Goal: Task Accomplishment & Management: Manage account settings

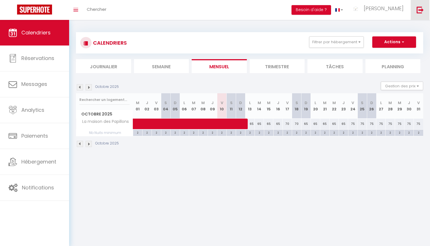
click at [429, 15] on link at bounding box center [420, 10] width 19 height 20
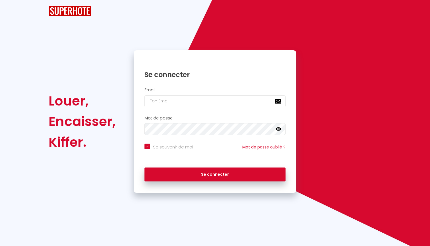
checkbox input "true"
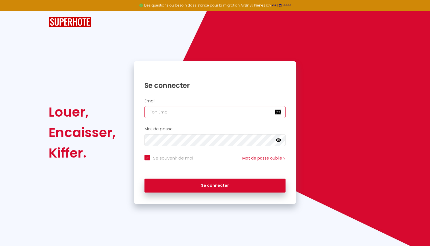
paste input "[EMAIL_ADDRESS][DOMAIN_NAME]"
type input "[EMAIL_ADDRESS][DOMAIN_NAME]"
checkbox input "true"
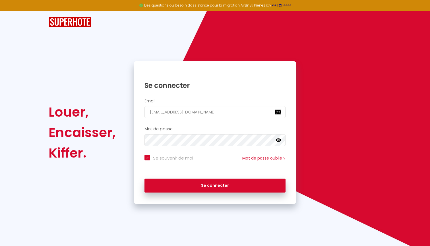
type input "[EMAIL_ADDRESS][DOMAIN_NAME]"
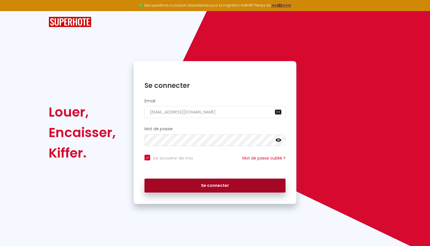
click at [172, 183] on button "Se connecter" at bounding box center [215, 186] width 141 height 14
checkbox input "true"
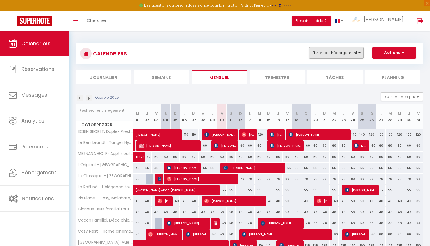
click at [344, 50] on button "Filtrer par hébergement" at bounding box center [336, 52] width 55 height 11
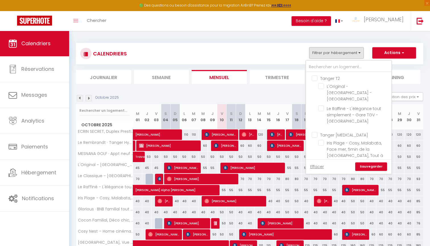
click at [338, 81] on span "Tanger T2" at bounding box center [330, 79] width 20 height 6
click at [338, 81] on input "Tanger T2" at bounding box center [354, 78] width 85 height 6
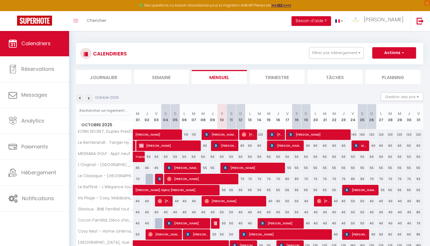
click at [345, 45] on div "CALENDRIERS Filtrer par hébergement Tanger T2 L'Original - [GEOGRAPHIC_DATA] - …" at bounding box center [249, 53] width 347 height 21
click at [345, 52] on button "Filtrer par hébergement" at bounding box center [336, 52] width 55 height 11
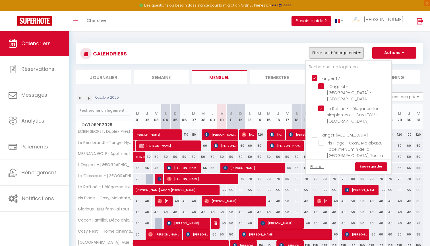
click at [380, 166] on link "Sauvegarder" at bounding box center [371, 166] width 32 height 9
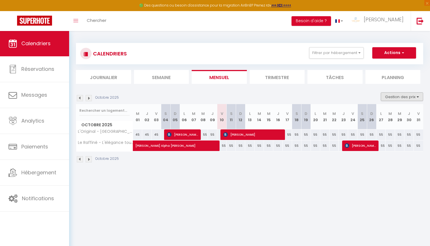
click at [392, 97] on button "Gestion des prix" at bounding box center [402, 96] width 42 height 9
click at [386, 111] on li "Nb Nuits minimum" at bounding box center [397, 115] width 51 height 10
click at [390, 95] on button "Gestion des prix" at bounding box center [402, 96] width 42 height 9
click at [384, 113] on input "Nb Nuits minimum" at bounding box center [397, 115] width 51 height 6
checkbox input "true"
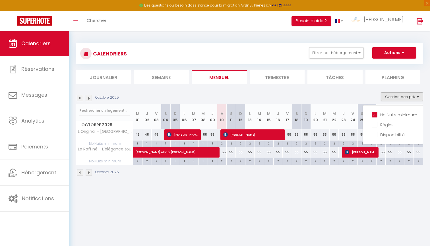
click at [280, 75] on li "Trimestre" at bounding box center [277, 77] width 55 height 14
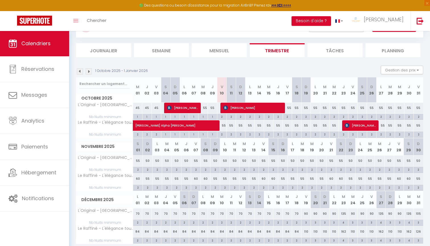
scroll to position [27, 0]
click at [198, 34] on div "CALENDRIERS Filtrer par hébergement Tanger T2 L'Original - [GEOGRAPHIC_DATA] - …" at bounding box center [249, 26] width 347 height 21
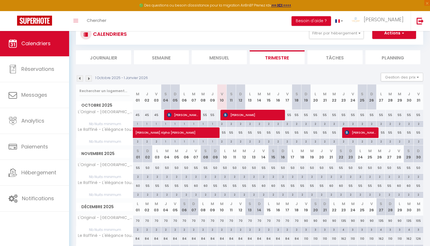
scroll to position [19, 0]
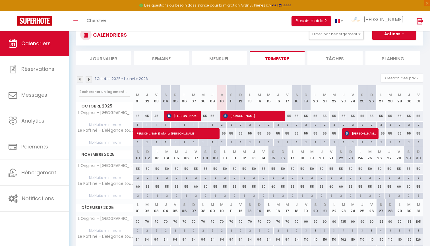
click at [223, 142] on div "2" at bounding box center [221, 141] width 9 height 5
type input "2"
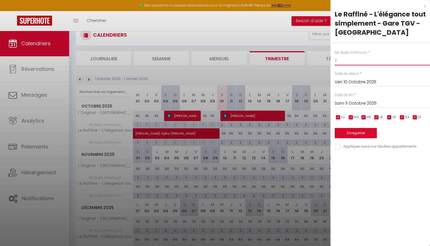
drag, startPoint x: 343, startPoint y: 60, endPoint x: 327, endPoint y: 60, distance: 15.9
click at [328, 60] on body "🟢 Des questions ou besoin d'assistance pour la migration AirBnB? Prenez rdv >>>…" at bounding box center [215, 144] width 430 height 264
type input "1"
click at [377, 108] on div "Nb Nuits minimum * 1 Date de début * Ven 10 Octobre 2025 < [DATE] > Dim Lun Mar…" at bounding box center [381, 97] width 100 height 108
click at [369, 104] on input "Sam 11 Octobre 2025" at bounding box center [382, 103] width 95 height 7
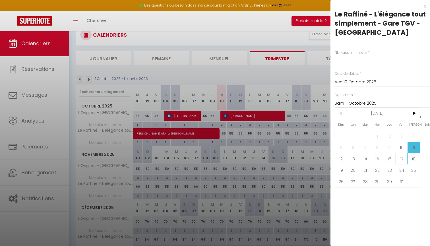
click at [403, 160] on span "17" at bounding box center [402, 158] width 12 height 11
type input "Ven 17 Octobre 2025"
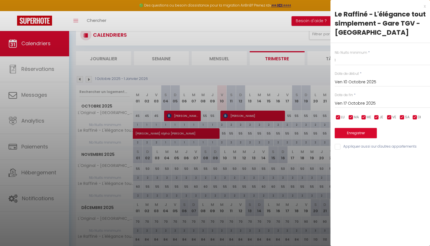
click at [367, 145] on input "Appliquer aussi sur d'autres appartements" at bounding box center [382, 147] width 95 height 6
checkbox input "true"
click at [356, 130] on button "Enregistrer" at bounding box center [356, 133] width 42 height 10
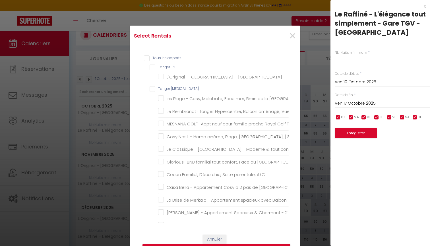
scroll to position [0, 0]
click at [174, 65] on T2 "Tanger T2" at bounding box center [219, 68] width 139 height 6
checkbox T2 "true"
checkbox Mall "true"
checkbox T3 "false"
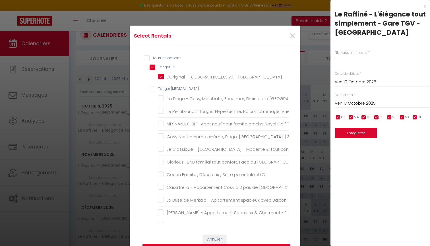
checkbox proximité "false"
checkbox 2SDB "false"
checkbox Tanger "false"
checkbox TGV "false"
checkbox Mall "false"
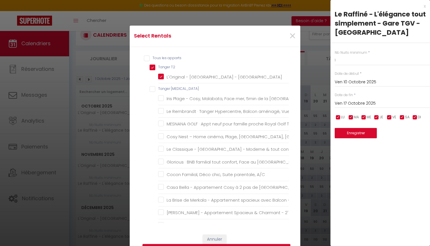
checkbox parking "false"
checkbox A\/C "false"
checkbox IPTV "false"
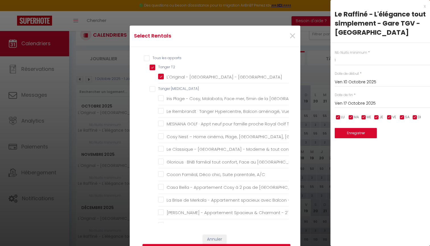
checkbox Parking "false"
checkbox Port "false"
checkbox T4 "false"
checkbox WIFI "false"
checkbox IPTV "false"
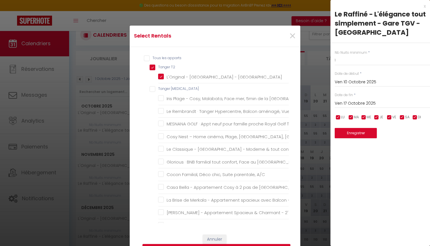
checkbox pied "false"
checkbox Mall "false"
checkbox T5 "false"
checkbox modernité "false"
click at [244, 246] on button "Enregistrer" at bounding box center [217, 249] width 148 height 11
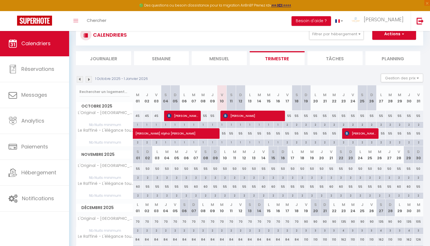
click at [262, 114] on span "[PERSON_NAME]" at bounding box center [252, 115] width 59 height 11
select select "OK"
select select "KO"
select select "0"
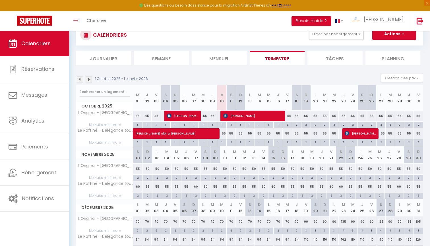
select select "1"
select select
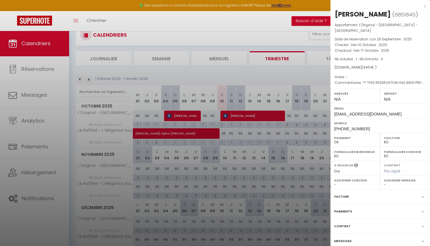
click at [282, 71] on div at bounding box center [215, 123] width 430 height 246
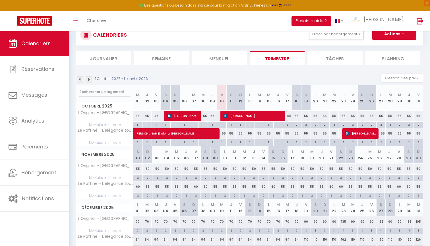
click at [306, 116] on div "55" at bounding box center [306, 116] width 9 height 11
type input "55"
type input "Dim 19 Octobre 2025"
type input "Lun 20 Octobre 2025"
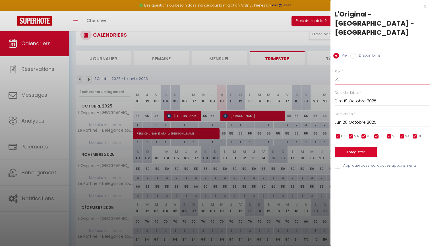
click at [345, 83] on input "55" at bounding box center [382, 79] width 95 height 10
type input "50"
click at [347, 120] on input "Lun 20 Octobre 2025" at bounding box center [382, 122] width 95 height 7
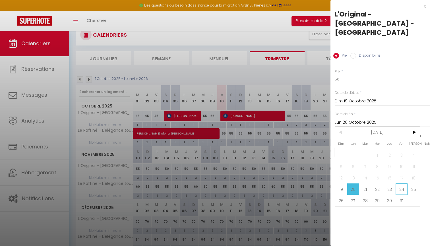
click at [402, 186] on span "24" at bounding box center [402, 189] width 12 height 11
type input "Ven 24 Octobre 2025"
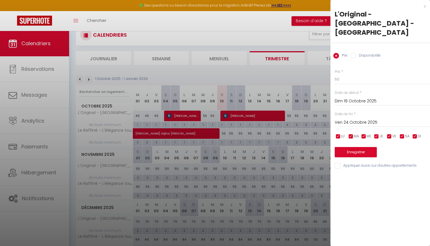
click at [364, 151] on button "Enregistrer" at bounding box center [356, 152] width 42 height 10
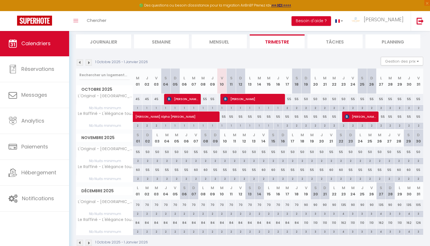
scroll to position [36, 0]
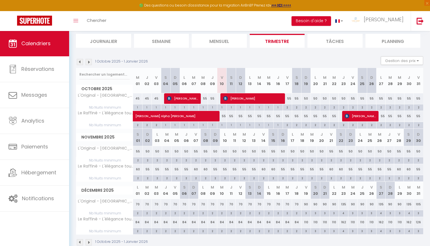
click at [260, 115] on div "55" at bounding box center [259, 116] width 9 height 11
type input "55"
type input "[DATE] Octobre 2025"
type input "Mer 15 Octobre 2025"
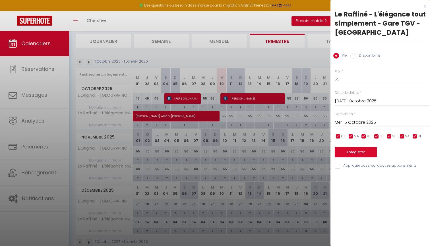
click at [343, 102] on input "[DATE] Octobre 2025" at bounding box center [382, 101] width 95 height 7
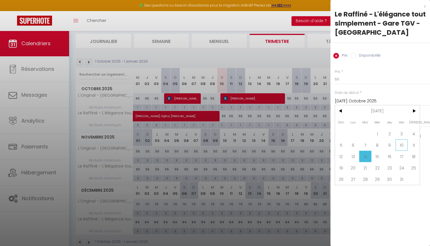
click at [403, 146] on span "10" at bounding box center [402, 144] width 12 height 11
type input "Ven 10 Octobre 2025"
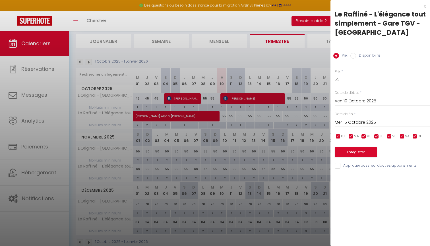
click at [350, 125] on input "Mer 15 Octobre 2025" at bounding box center [382, 122] width 95 height 7
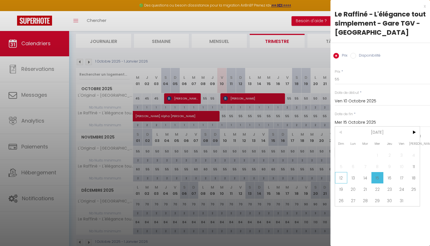
click at [338, 177] on span "12" at bounding box center [341, 177] width 12 height 11
type input "Dim 12 Octobre 2025"
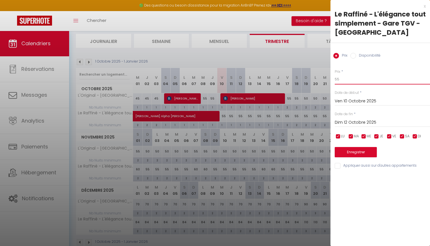
click at [351, 81] on input "55" at bounding box center [382, 79] width 95 height 10
type input "50"
click at [353, 157] on div "Prix * 50 Statut * Disponible Indisponible Date de début * Ven 10 Octobre 2025 …" at bounding box center [381, 116] width 100 height 108
click at [353, 155] on button "Enregistrer" at bounding box center [356, 152] width 42 height 10
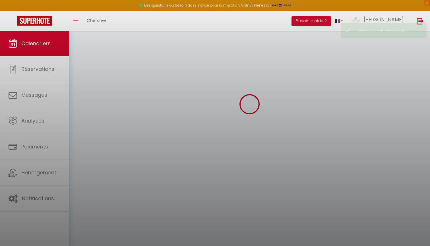
scroll to position [31, 0]
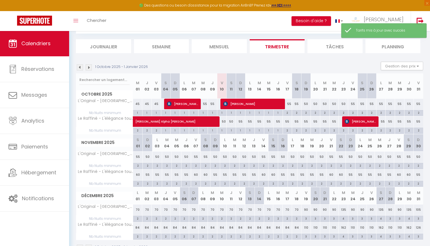
click at [278, 121] on div "55" at bounding box center [277, 121] width 9 height 11
type input "55"
type input "Jeu 16 Octobre 2025"
type input "Ven 17 Octobre 2025"
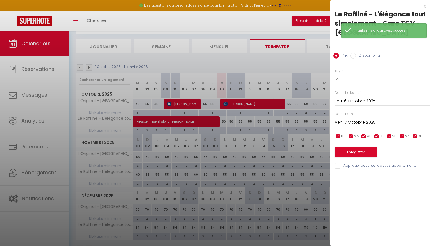
click at [349, 78] on input "55" at bounding box center [382, 79] width 95 height 10
type input "5"
type input "45"
click at [358, 126] on input "Ven 17 Octobre 2025" at bounding box center [382, 122] width 95 height 7
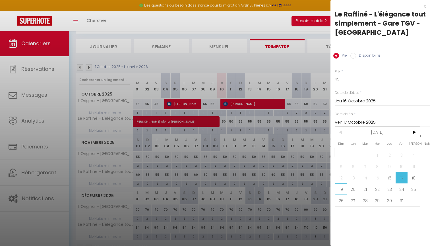
click at [342, 188] on span "19" at bounding box center [341, 189] width 12 height 11
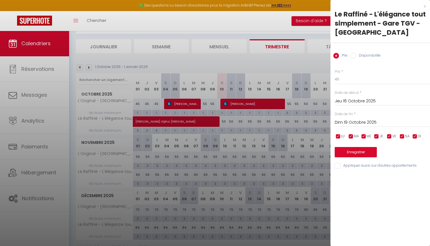
click at [353, 106] on div "Prix * 45 Statut * Disponible Indisponible Date de début * Jeu 16 Octobre 2025 …" at bounding box center [381, 116] width 100 height 108
click at [354, 121] on input "Dim 19 Octobre 2025" at bounding box center [382, 122] width 95 height 7
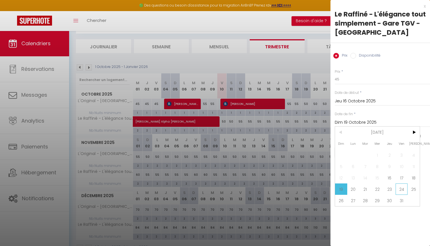
click at [400, 188] on span "24" at bounding box center [402, 189] width 12 height 11
type input "Ven 24 Octobre 2025"
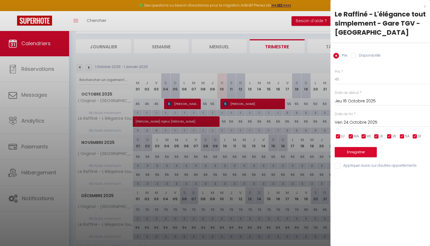
click at [368, 101] on input "Jeu 16 Octobre 2025" at bounding box center [382, 101] width 95 height 7
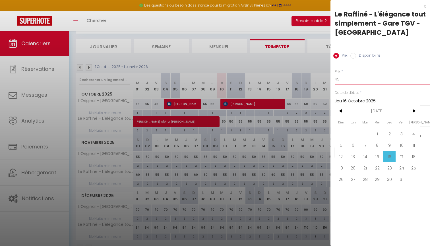
click at [356, 82] on input "45" at bounding box center [382, 79] width 95 height 10
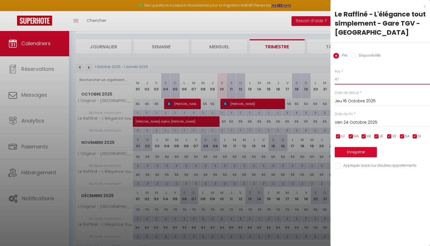
type input "47"
click at [361, 122] on input "Ven 24 Octobre 2025" at bounding box center [382, 122] width 95 height 7
click at [357, 97] on div "Jeu 16 Octobre 2025 < [DATE] > Dim Lun Mar Mer Jeu Ven Sam 1 2 3 4 5 6 7 8 9 10…" at bounding box center [382, 101] width 95 height 10
click at [357, 98] on input "Jeu 16 Octobre 2025" at bounding box center [382, 101] width 95 height 7
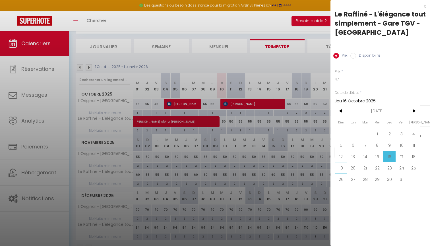
click at [341, 163] on span "19" at bounding box center [341, 167] width 12 height 11
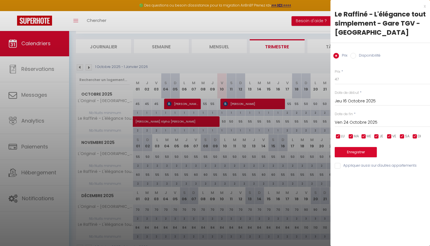
type input "Dim 19 Octobre 2025"
click at [346, 146] on div "Enregistrer" at bounding box center [382, 148] width 95 height 17
click at [350, 152] on button "Enregistrer" at bounding box center [356, 152] width 42 height 10
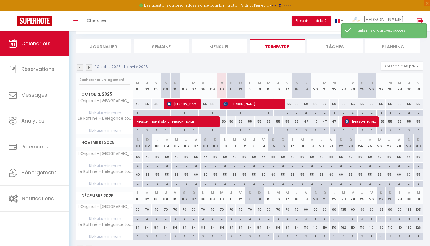
click at [306, 120] on div "47" at bounding box center [306, 121] width 9 height 11
type input "47"
type input "Dim 19 Octobre 2025"
type input "Lun 20 Octobre 2025"
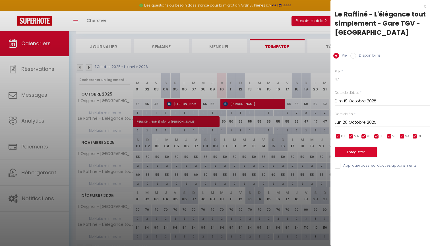
click at [349, 99] on input "Dim 19 Octobre 2025" at bounding box center [382, 101] width 95 height 7
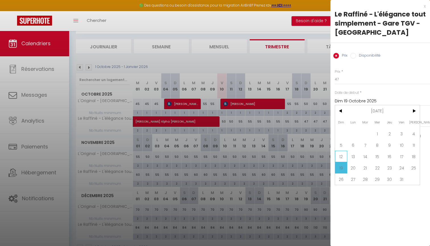
click at [339, 157] on span "12" at bounding box center [341, 156] width 12 height 11
type input "Dim 12 Octobre 2025"
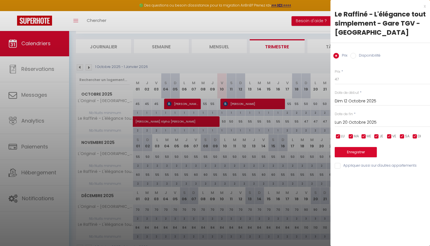
click at [367, 120] on input "Lun 20 Octobre 2025" at bounding box center [382, 122] width 95 height 7
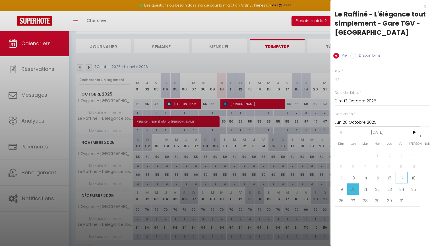
click at [405, 180] on span "17" at bounding box center [402, 177] width 12 height 11
type input "Ven 17 Octobre 2025"
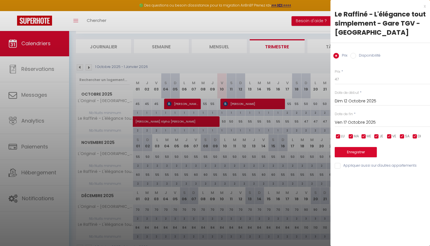
click at [355, 151] on button "Enregistrer" at bounding box center [356, 152] width 42 height 10
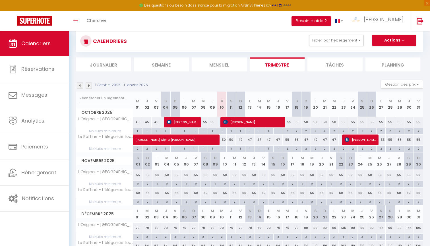
scroll to position [7, 0]
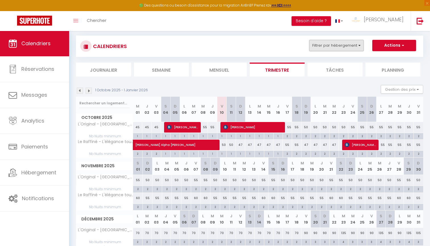
click at [318, 43] on button "Filtrer par hébergement" at bounding box center [336, 45] width 55 height 11
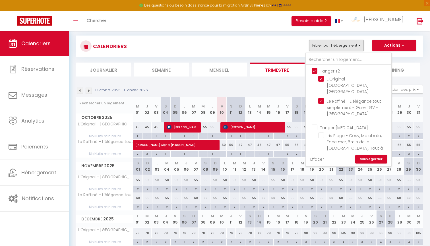
click at [327, 69] on input "Tanger T2" at bounding box center [354, 71] width 85 height 6
checkbox input "false"
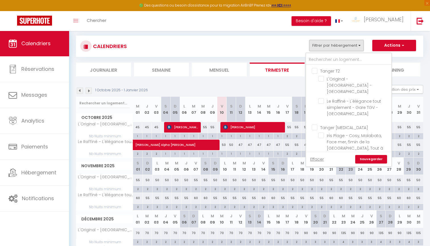
checkbox input "false"
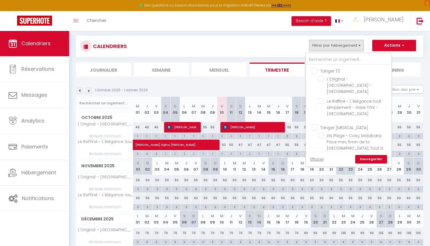
checkbox input "false"
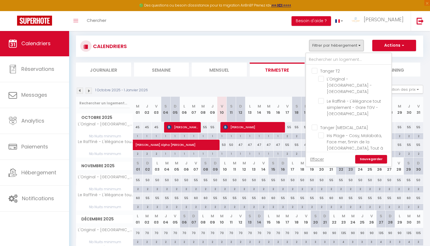
checkbox input "false"
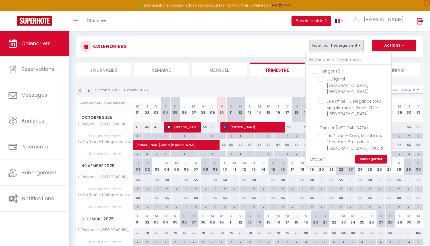
checkbox input "false"
click at [333, 124] on input "Tanger [MEDICAL_DATA]" at bounding box center [354, 127] width 85 height 6
checkbox input "true"
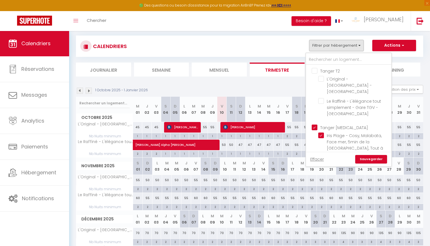
checkbox input "true"
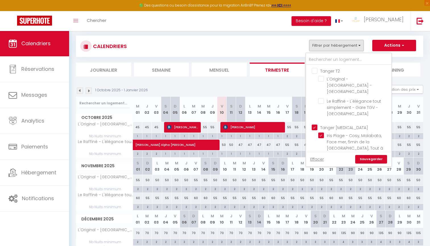
checkbox input "true"
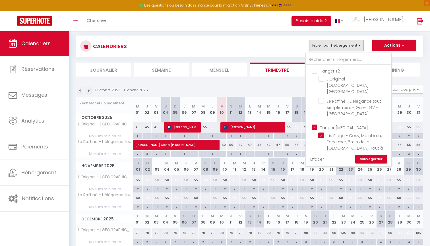
checkbox input "false"
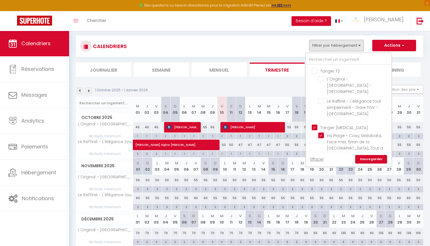
click at [370, 159] on link "Sauvegarder" at bounding box center [371, 159] width 32 height 9
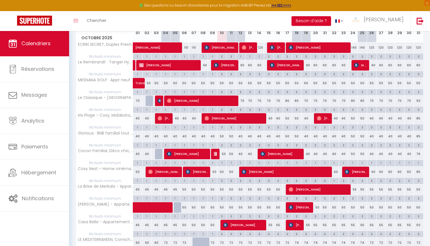
scroll to position [85, 0]
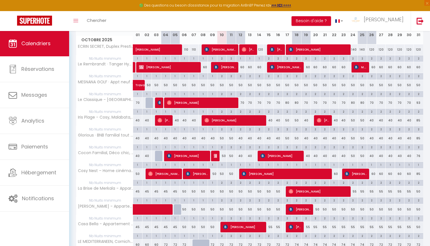
click at [223, 55] on td at bounding box center [221, 49] width 9 height 11
type input "130"
type input "Ven 10 Octobre 2025"
type input "Sam 11 Octobre 2025"
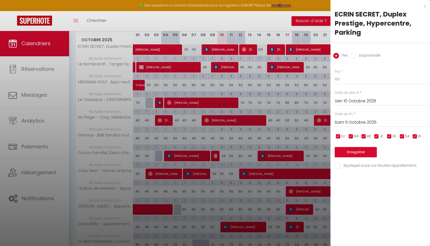
click at [236, 75] on div at bounding box center [215, 123] width 430 height 246
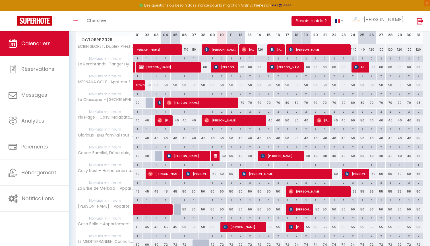
click at [221, 58] on div "2" at bounding box center [221, 57] width 9 height 5
type input "2"
type input "Ven 10 Octobre 2025"
type input "Sam 11 Octobre 2025"
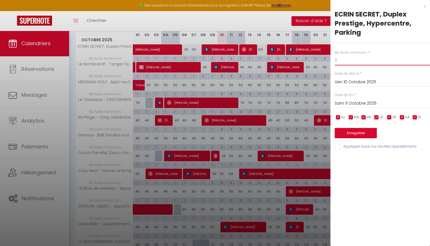
drag, startPoint x: 340, startPoint y: 61, endPoint x: 344, endPoint y: 55, distance: 7.2
click at [340, 61] on input "2" at bounding box center [382, 60] width 95 height 10
type input "1"
click at [361, 104] on input "Sam 11 Octobre 2025" at bounding box center [382, 103] width 95 height 7
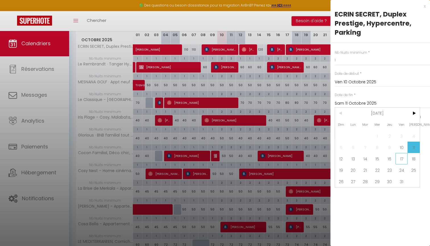
click at [402, 158] on span "17" at bounding box center [402, 158] width 12 height 11
type input "Ven 17 Octobre 2025"
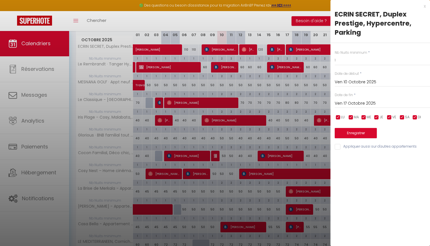
click at [363, 148] on input "Appliquer aussi sur d'autres appartements" at bounding box center [382, 147] width 95 height 6
checkbox input "true"
click at [361, 136] on button "Enregistrer" at bounding box center [356, 133] width 42 height 10
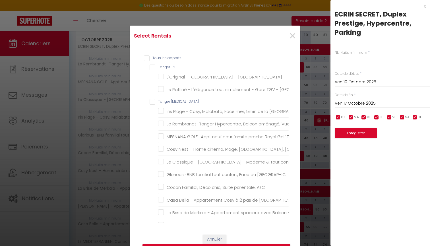
click at [162, 100] on T3 "Tanger [MEDICAL_DATA]" at bounding box center [219, 102] width 139 height 6
checkbox T3 "true"
checkbox T2 "false"
checkbox Mall "false"
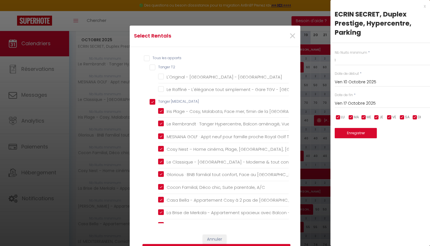
checkbox proximité "true"
checkbox 2SDB "true"
checkbox Tanger "true"
checkbox TGV "true"
checkbox Mall "true"
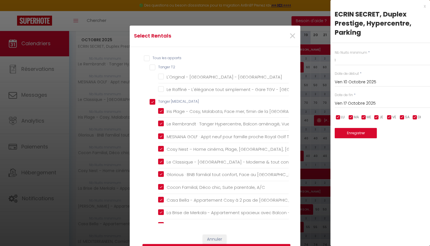
checkbox parking "true"
checkbox A\/C "true"
checkbox IPTV "true"
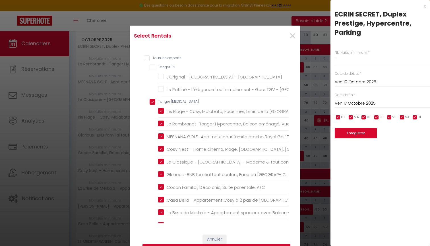
checkbox Port "true"
checkbox T4 "false"
checkbox WIFI "false"
checkbox IPTV "false"
checkbox pied "false"
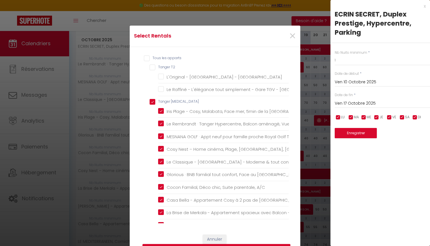
checkbox Mall "false"
checkbox T5 "false"
checkbox modernité "false"
click at [241, 246] on button "Enregistrer" at bounding box center [217, 249] width 148 height 11
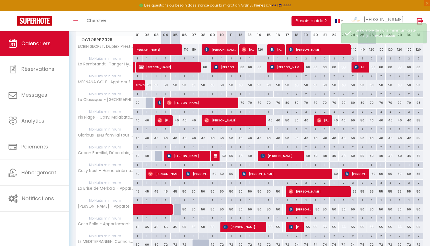
scroll to position [31, 0]
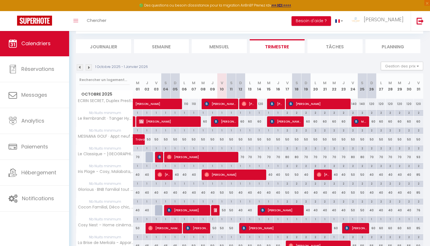
click at [262, 104] on div "120" at bounding box center [259, 104] width 9 height 11
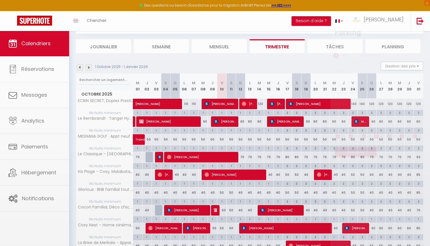
type input "120"
type input "[DATE] Octobre 2025"
type input "Mer 15 Octobre 2025"
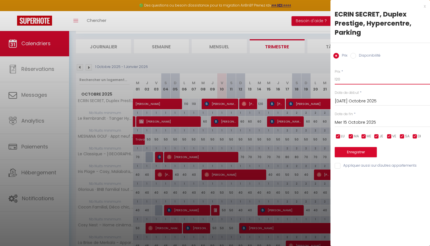
click at [344, 80] on input "120" at bounding box center [382, 79] width 95 height 10
type input "110"
click at [352, 156] on button "Enregistrer" at bounding box center [356, 152] width 42 height 10
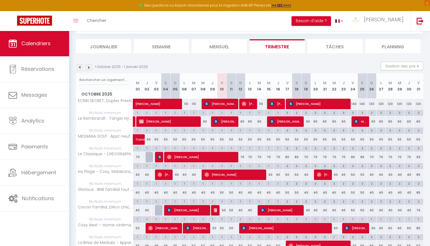
click at [243, 122] on div "60" at bounding box center [240, 121] width 9 height 11
type input "60"
type input "Dim 12 Octobre 2025"
type input "Lun 13 Octobre 2025"
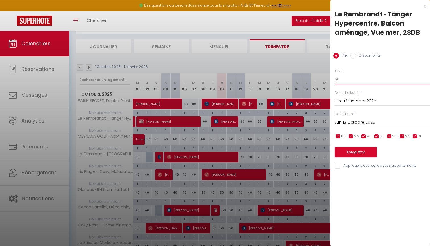
click at [354, 83] on input "60" at bounding box center [382, 79] width 95 height 10
type input "6"
type input "55"
click at [362, 124] on input "Lun 13 Octobre 2025" at bounding box center [382, 122] width 95 height 7
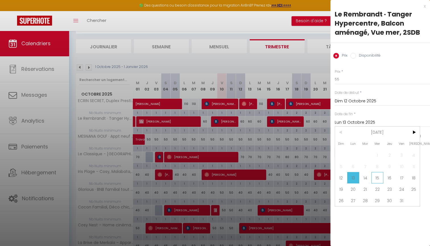
click at [374, 176] on span "15" at bounding box center [378, 177] width 12 height 11
type input "Mer 15 Octobre 2025"
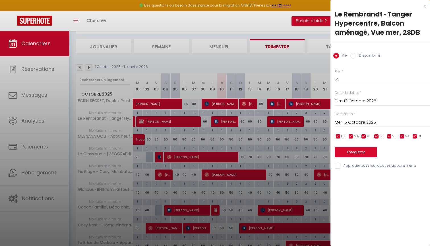
click at [356, 153] on button "Enregistrer" at bounding box center [356, 152] width 42 height 10
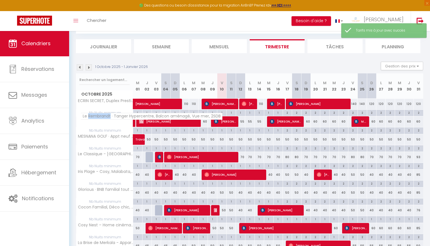
drag, startPoint x: 110, startPoint y: 116, endPoint x: 89, endPoint y: 115, distance: 21.7
click at [89, 115] on span "Le Rembrandt · Tanger Hypercentre, Balcon aménagé, Vue mer, 2SDB" at bounding box center [152, 116] width 142 height 7
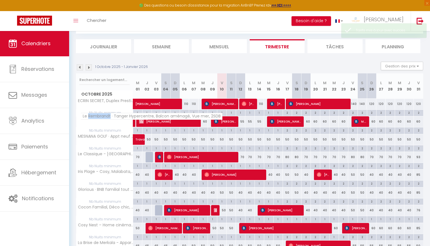
copy span "Rembrandt"
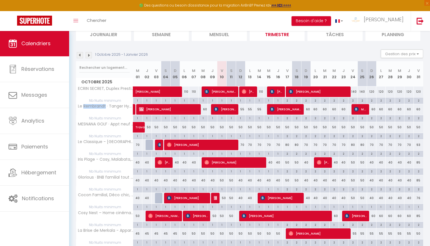
scroll to position [43, 0]
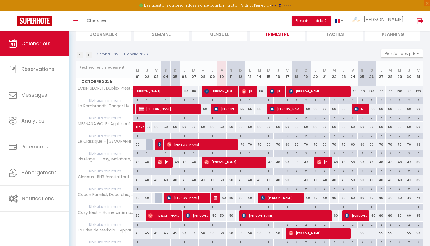
click at [309, 109] on div "60" at bounding box center [306, 109] width 9 height 11
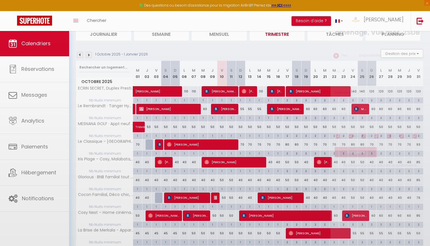
type input "60"
type input "Dim 19 Octobre 2025"
type input "Lun 20 Octobre 2025"
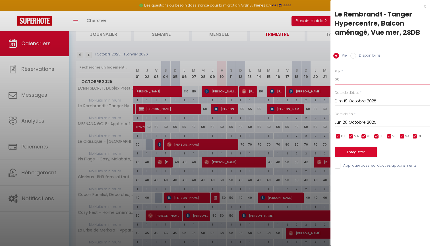
click at [359, 83] on input "60" at bounding box center [382, 79] width 95 height 10
type input "6"
type input "55"
click at [358, 119] on input "Lun 20 Octobre 2025" at bounding box center [382, 122] width 95 height 7
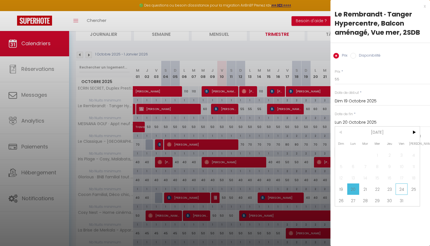
click at [400, 188] on span "24" at bounding box center [402, 189] width 12 height 11
type input "Ven 24 Octobre 2025"
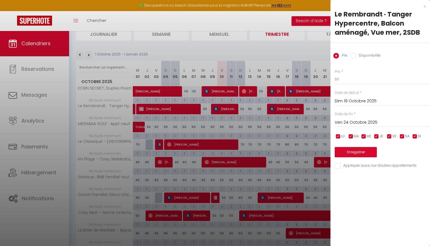
click at [362, 149] on button "Enregistrer" at bounding box center [356, 152] width 42 height 10
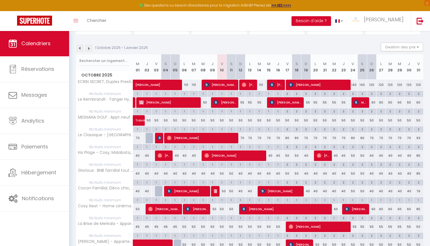
scroll to position [54, 0]
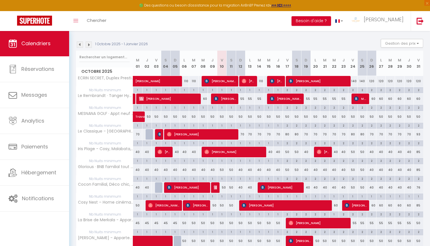
click at [222, 116] on div "50" at bounding box center [221, 117] width 9 height 11
type input "50"
type input "Ven 10 Octobre 2025"
type input "Sam 11 Octobre 2025"
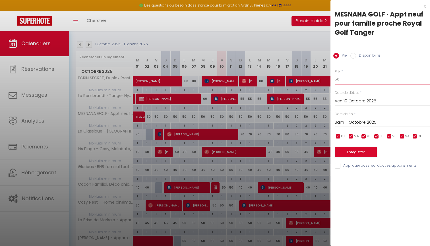
click at [346, 83] on input "50" at bounding box center [382, 79] width 95 height 10
type input "5"
type input "45"
click at [352, 122] on input "Sam 11 Octobre 2025" at bounding box center [382, 122] width 95 height 7
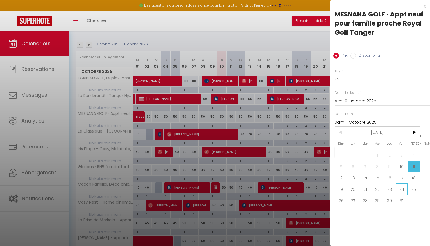
click at [402, 188] on span "24" at bounding box center [402, 189] width 12 height 11
type input "Ven 24 Octobre 2025"
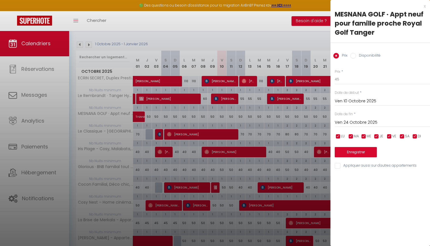
click at [374, 153] on button "Enregistrer" at bounding box center [356, 152] width 42 height 10
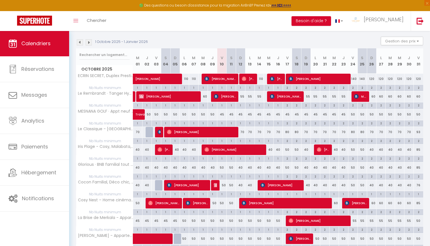
scroll to position [56, 0]
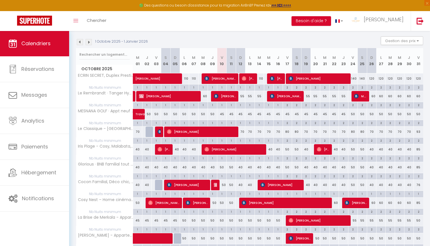
click at [81, 40] on img at bounding box center [80, 42] width 6 height 6
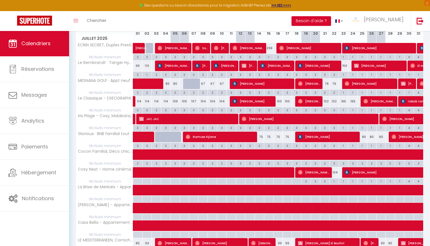
scroll to position [50, 0]
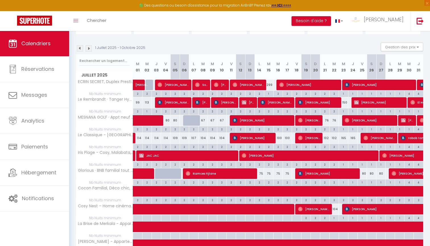
click at [91, 50] on img at bounding box center [89, 48] width 6 height 6
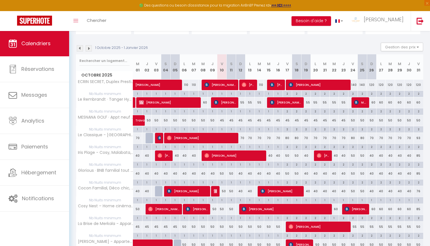
scroll to position [31, 0]
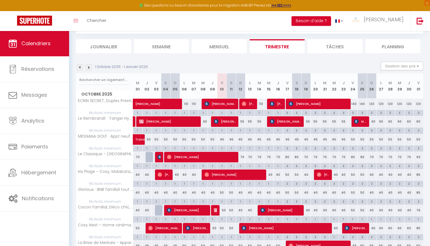
click at [242, 157] on div "70" at bounding box center [240, 157] width 9 height 11
type input "70"
type input "Dim 12 Octobre 2025"
type input "Lun 13 Octobre 2025"
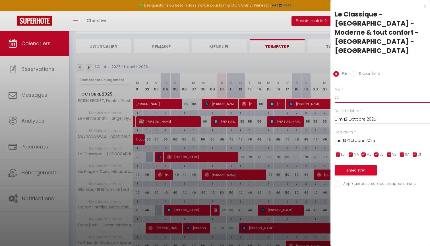
click at [354, 92] on input "70" at bounding box center [382, 97] width 95 height 10
type input "7"
type input "60"
click at [367, 137] on input "Lun 13 Octobre 2025" at bounding box center [382, 140] width 95 height 7
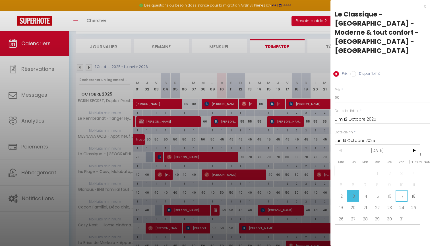
click at [403, 191] on span "17" at bounding box center [402, 195] width 12 height 11
type input "Ven 17 Octobre 2025"
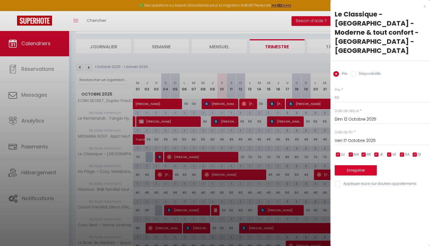
click at [348, 165] on button "Enregistrer" at bounding box center [356, 170] width 42 height 10
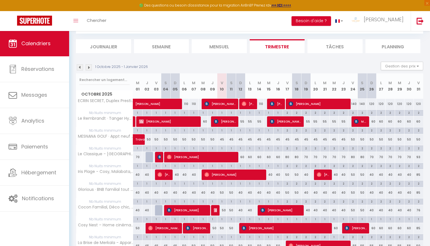
click at [287, 157] on div "80" at bounding box center [287, 157] width 9 height 11
type input "80"
type input "Ven 17 Octobre 2025"
type input "Sam 18 Octobre 2025"
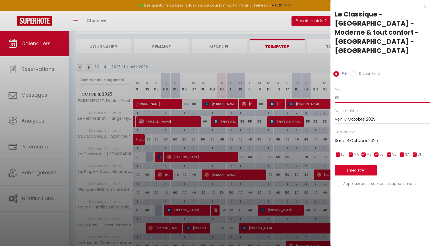
click at [339, 92] on input "80" at bounding box center [382, 97] width 95 height 10
type input "8"
type input "70"
click at [364, 137] on input "Sam 18 Octobre 2025" at bounding box center [382, 140] width 95 height 7
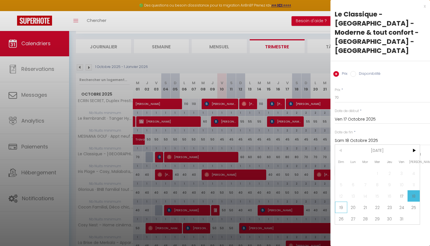
click at [343, 202] on span "19" at bounding box center [341, 207] width 12 height 11
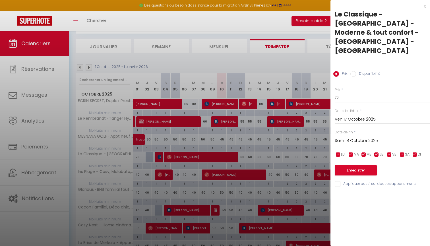
type input "Dim 19 Octobre 2025"
click at [356, 165] on button "Enregistrer" at bounding box center [356, 170] width 42 height 10
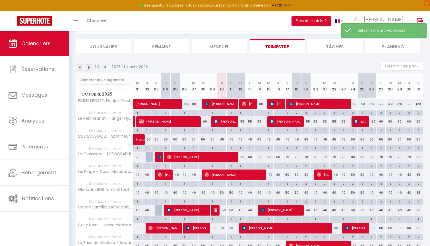
click at [307, 155] on div "70" at bounding box center [306, 157] width 9 height 11
type input "70"
type input "Dim 19 Octobre 2025"
type input "Lun 20 Octobre 2025"
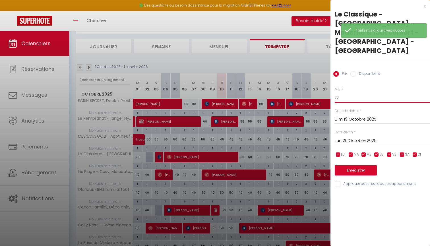
click at [358, 92] on input "70" at bounding box center [382, 97] width 95 height 10
type input "7"
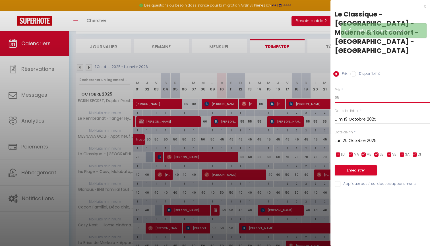
type input "65"
click at [366, 137] on input "Lun 20 Octobre 2025" at bounding box center [382, 140] width 95 height 7
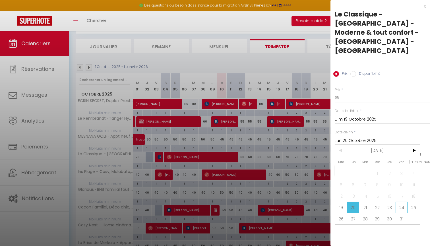
click at [400, 202] on span "24" at bounding box center [402, 207] width 12 height 11
type input "Ven 24 Octobre 2025"
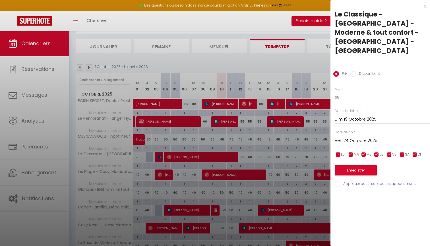
click at [374, 165] on button "Enregistrer" at bounding box center [356, 170] width 42 height 10
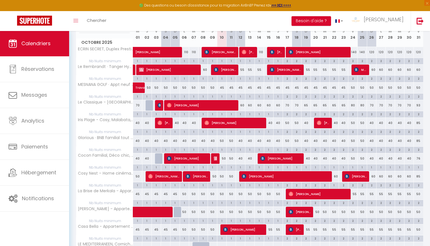
scroll to position [78, 0]
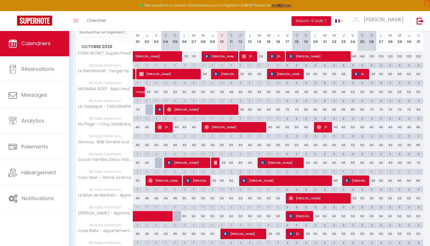
click at [223, 143] on div "50" at bounding box center [221, 145] width 9 height 11
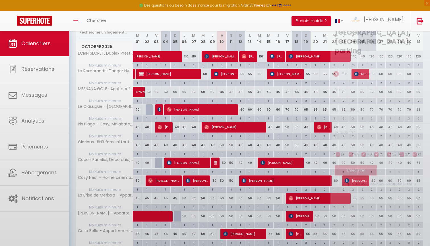
type input "50"
type input "Ven 10 Octobre 2025"
type input "Sam 11 Octobre 2025"
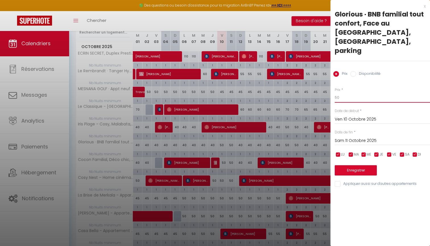
click at [342, 92] on input "50" at bounding box center [382, 97] width 95 height 10
type input "5"
type input "40"
click at [358, 137] on input "Sam 11 Octobre 2025" at bounding box center [382, 140] width 95 height 7
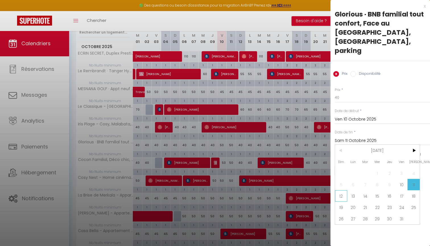
click at [344, 190] on span "12" at bounding box center [341, 195] width 12 height 11
type input "Dim 12 Octobre 2025"
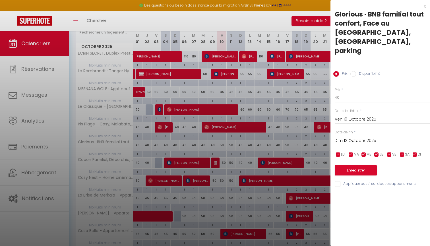
click at [357, 165] on button "Enregistrer" at bounding box center [356, 170] width 42 height 10
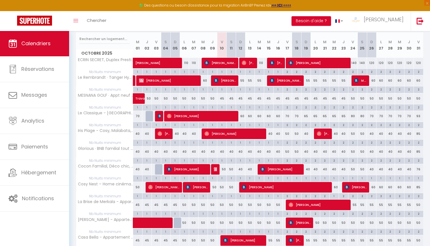
scroll to position [73, 0]
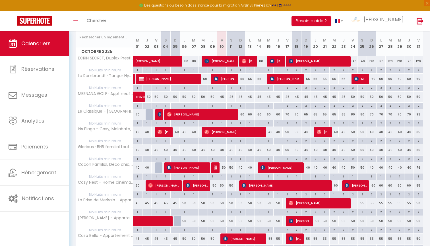
click at [223, 167] on div "50" at bounding box center [221, 167] width 9 height 11
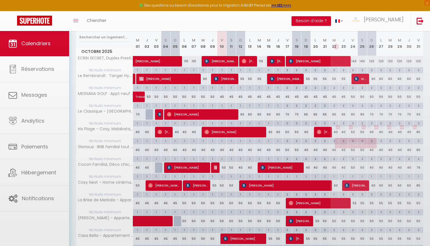
type input "50"
type input "Ven 10 Octobre 2025"
type input "Sam 11 Octobre 2025"
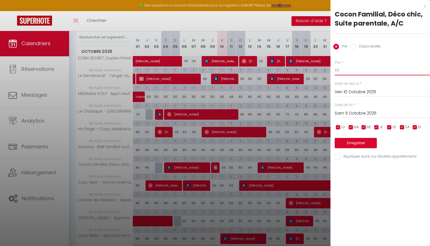
click at [347, 67] on input "50" at bounding box center [382, 70] width 95 height 10
type input "40"
click at [353, 109] on div "[PERSON_NAME] 11 Octobre 2025 < [DATE] > Dim Lun Mar Mer Jeu Ven Sam 1 2 3 4 5 …" at bounding box center [382, 113] width 95 height 10
click at [352, 112] on input "Sam 11 Octobre 2025" at bounding box center [382, 113] width 95 height 7
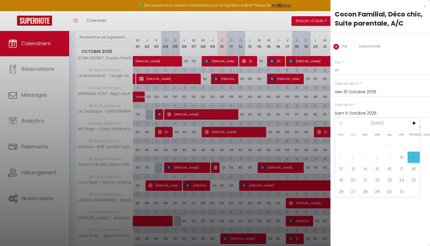
click at [343, 171] on span "12" at bounding box center [341, 168] width 12 height 11
type input "Dim 12 Octobre 2025"
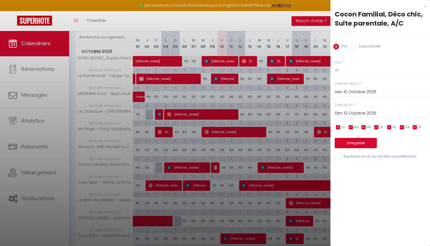
click at [361, 143] on button "Enregistrer" at bounding box center [356, 143] width 42 height 10
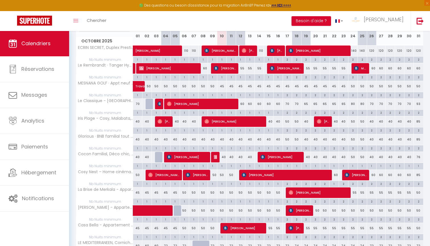
scroll to position [79, 0]
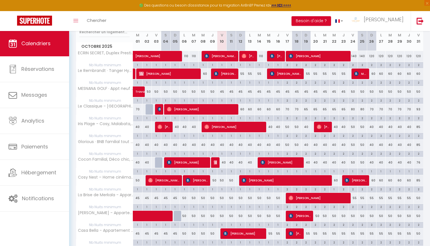
click at [222, 179] on div "50" at bounding box center [221, 180] width 9 height 11
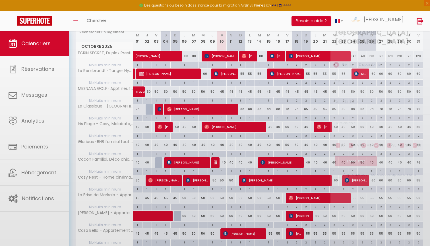
type input "50"
type input "Ven 10 Octobre 2025"
type input "Sam 11 Octobre 2025"
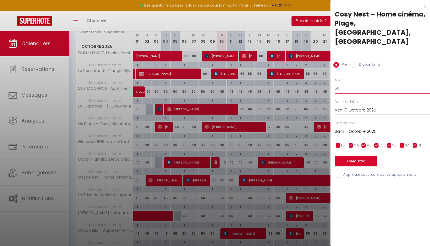
click at [337, 83] on input "50" at bounding box center [382, 88] width 95 height 10
type input "40"
click at [343, 128] on input "Sam 11 Octobre 2025" at bounding box center [382, 131] width 95 height 7
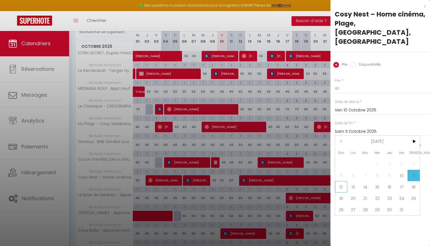
click at [345, 181] on span "12" at bounding box center [341, 186] width 12 height 11
type input "Dim 12 Octobre 2025"
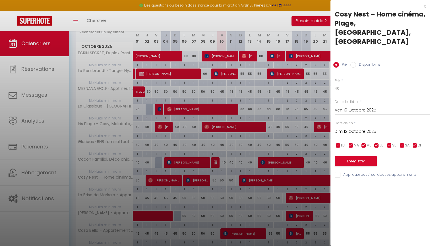
click at [358, 156] on button "Enregistrer" at bounding box center [356, 161] width 42 height 10
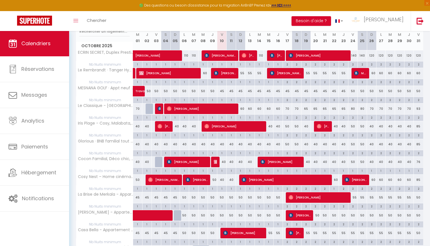
scroll to position [81, 0]
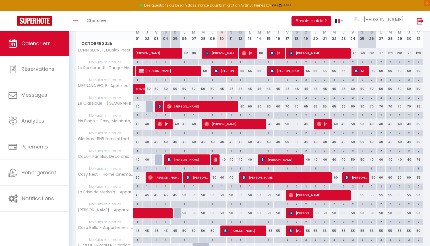
click at [222, 193] on div "50" at bounding box center [221, 195] width 9 height 11
type input "50"
type input "Ven 10 Octobre 2025"
type input "Sam 11 Octobre 2025"
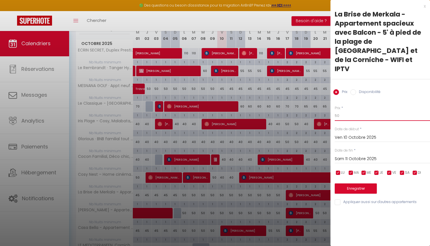
click at [342, 111] on input "50" at bounding box center [382, 116] width 95 height 10
type input "5"
type input "40"
click at [350, 145] on div "Prix * 40 Statut * Disponible Indisponible Date de début * Ven 10 Octobre 2025 …" at bounding box center [381, 152] width 100 height 108
click at [355, 155] on input "Sam 11 Octobre 2025" at bounding box center [382, 158] width 95 height 7
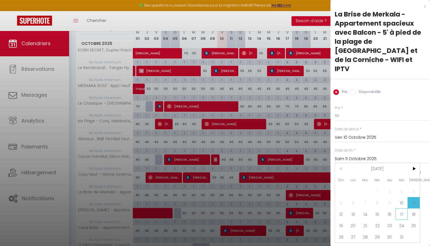
click at [400, 209] on span "17" at bounding box center [402, 214] width 12 height 11
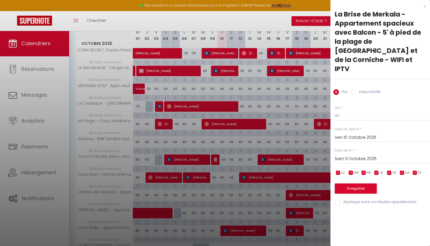
type input "Ven 17 Octobre 2025"
click at [355, 184] on button "Enregistrer" at bounding box center [356, 189] width 42 height 10
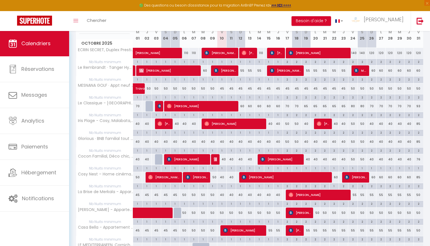
scroll to position [72, 0]
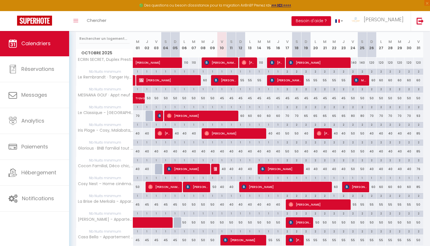
click at [221, 221] on div "50" at bounding box center [221, 222] width 9 height 11
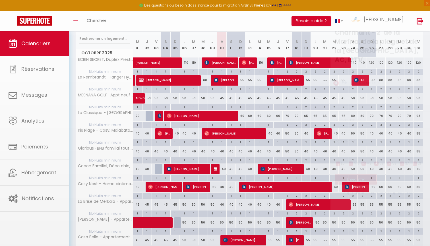
type input "50"
type input "Ven 10 Octobre 2025"
type input "Sam 11 Octobre 2025"
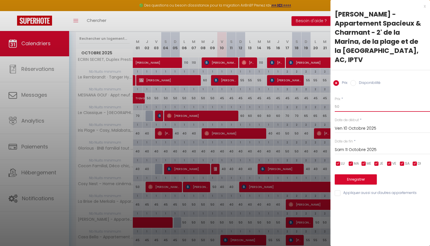
click at [339, 102] on input "50" at bounding box center [382, 107] width 95 height 10
type input "40"
click at [355, 146] on input "Sam 11 Octobre 2025" at bounding box center [382, 149] width 95 height 7
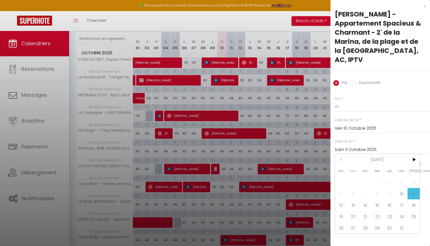
click at [398, 199] on span "17" at bounding box center [402, 204] width 12 height 11
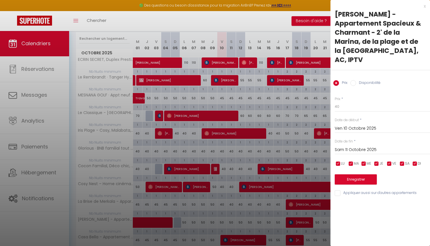
type input "Ven 17 Octobre 2025"
click at [366, 174] on button "Enregistrer" at bounding box center [356, 179] width 42 height 10
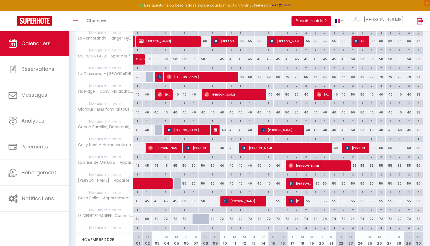
scroll to position [111, 0]
click at [270, 200] on div "55" at bounding box center [268, 201] width 9 height 11
type input "55"
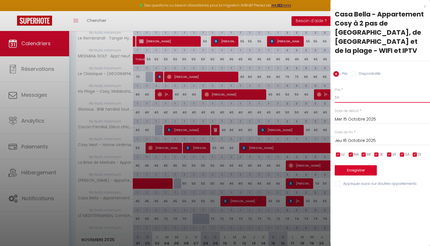
click at [345, 92] on input "55" at bounding box center [382, 97] width 95 height 10
click at [359, 137] on input "Jeu 16 Octobre 2025" at bounding box center [382, 140] width 95 height 7
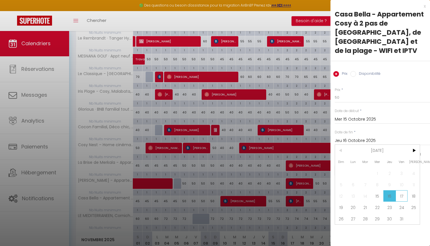
click at [401, 190] on span "17" at bounding box center [402, 195] width 12 height 11
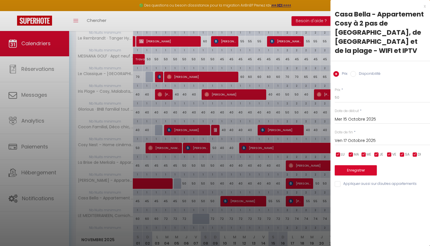
click at [362, 165] on button "Enregistrer" at bounding box center [356, 170] width 42 height 10
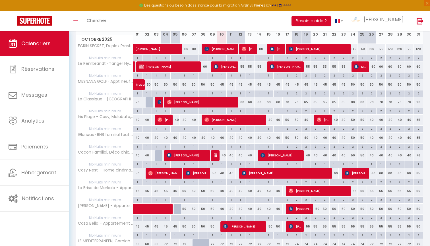
scroll to position [87, 0]
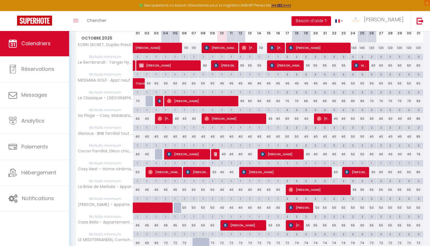
click at [220, 241] on div "72" at bounding box center [221, 243] width 9 height 11
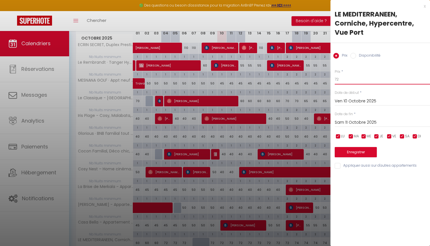
click at [341, 78] on input "72" at bounding box center [382, 79] width 95 height 10
click at [348, 122] on input "Sam 11 Octobre 2025" at bounding box center [382, 122] width 95 height 7
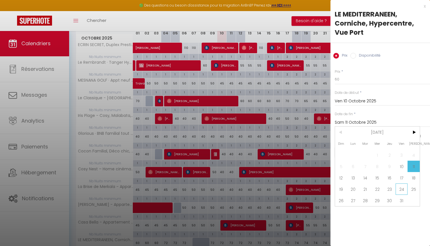
click at [404, 186] on span "24" at bounding box center [402, 189] width 12 height 11
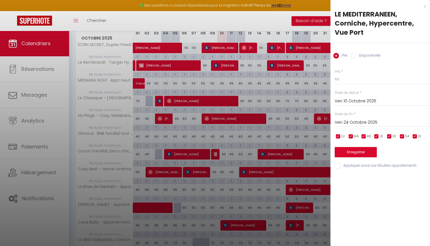
click at [366, 148] on button "Enregistrer" at bounding box center [356, 152] width 42 height 10
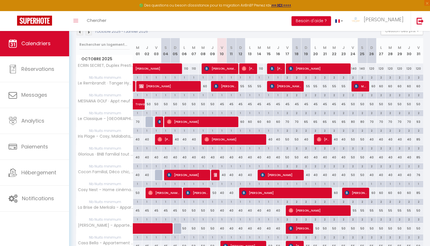
scroll to position [109, 0]
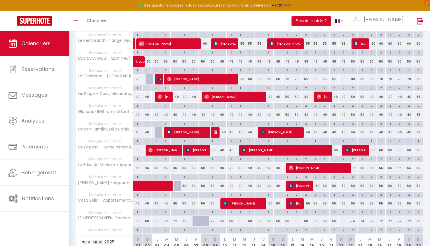
click at [355, 220] on div "74" at bounding box center [352, 221] width 9 height 11
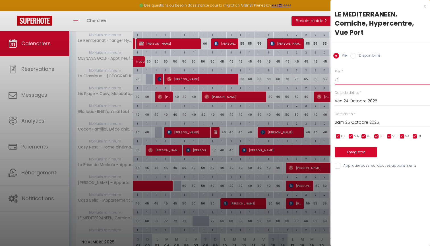
click at [353, 77] on input "74" at bounding box center [382, 79] width 95 height 10
click at [352, 120] on input "Sam 25 Octobre 2025" at bounding box center [382, 122] width 95 height 7
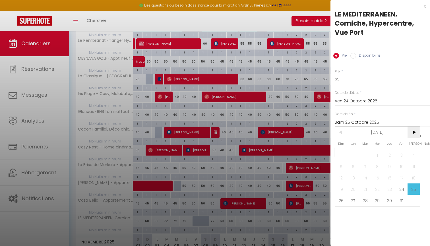
click at [415, 131] on span ">" at bounding box center [414, 132] width 12 height 11
click at [343, 167] on span "2" at bounding box center [341, 166] width 12 height 11
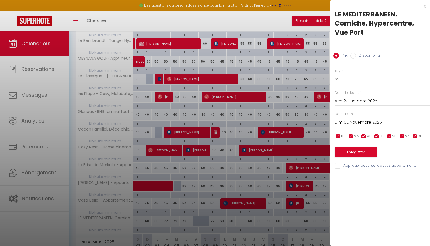
click at [354, 151] on button "Enregistrer" at bounding box center [356, 152] width 42 height 10
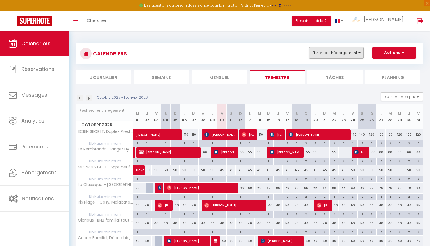
scroll to position [0, 0]
click at [324, 57] on button "Filtrer par hébergement" at bounding box center [336, 52] width 55 height 11
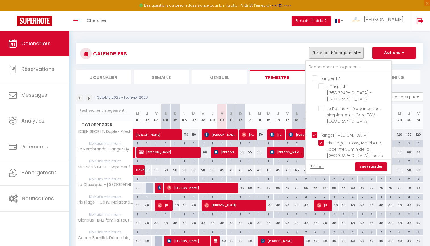
click at [332, 132] on input "Tanger [MEDICAL_DATA]" at bounding box center [354, 135] width 85 height 6
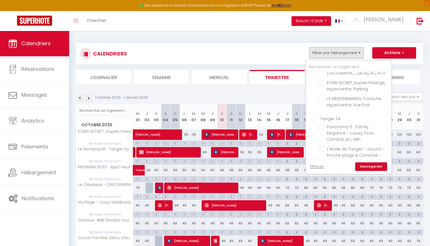
scroll to position [314, 0]
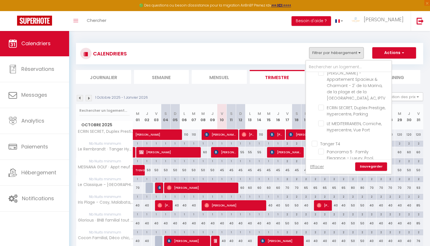
click at [337, 141] on input "Tanger T4" at bounding box center [354, 144] width 85 height 6
click at [375, 169] on link "Sauvegarder" at bounding box center [371, 166] width 32 height 9
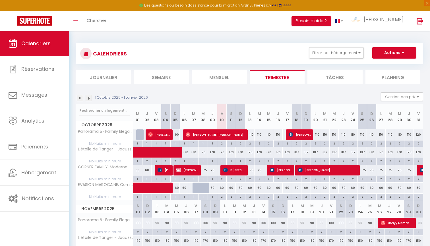
click at [222, 143] on div "2" at bounding box center [221, 143] width 9 height 5
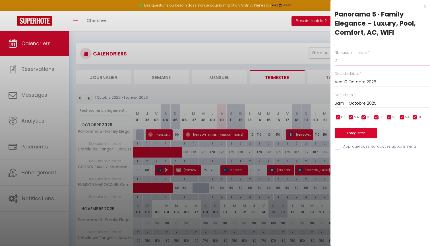
click at [370, 62] on input "2" at bounding box center [382, 60] width 95 height 10
click at [371, 102] on input "Sam 11 Octobre 2025" at bounding box center [382, 103] width 95 height 7
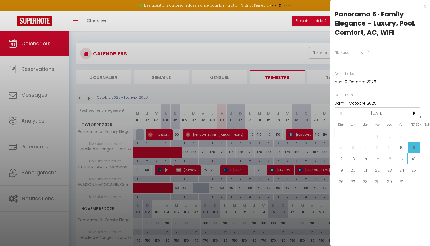
click at [400, 162] on span "17" at bounding box center [402, 158] width 12 height 11
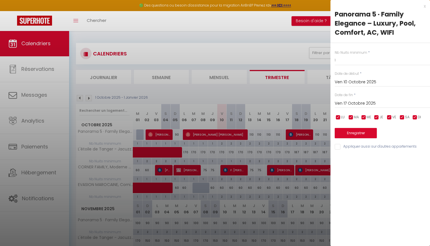
click at [363, 147] on input "Appliquer aussi sur d'autres appartements" at bounding box center [382, 147] width 95 height 6
click at [363, 136] on button "Enregistrer" at bounding box center [356, 133] width 42 height 10
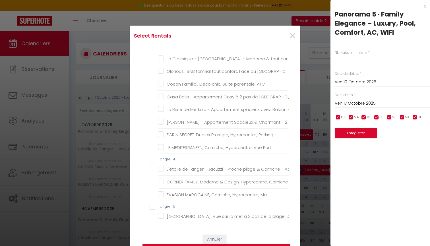
scroll to position [103, 0]
click at [168, 157] on T4 "Tanger T4" at bounding box center [219, 160] width 139 height 6
click at [262, 246] on button "Enregistrer" at bounding box center [217, 249] width 148 height 11
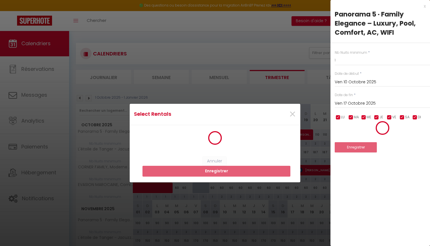
scroll to position [1, 0]
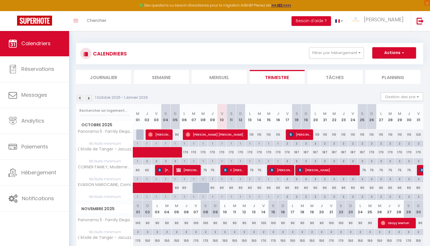
click at [252, 135] on div "110" at bounding box center [249, 134] width 9 height 11
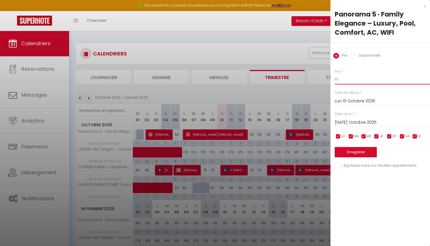
click at [344, 79] on input "110" at bounding box center [382, 79] width 95 height 10
click at [350, 120] on input "[DATE] Octobre 2025" at bounding box center [382, 122] width 95 height 7
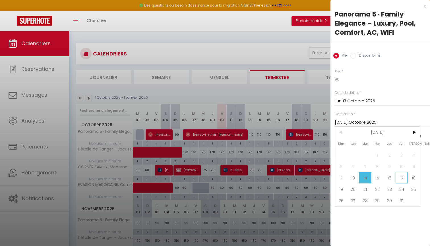
click at [405, 178] on span "17" at bounding box center [402, 177] width 12 height 11
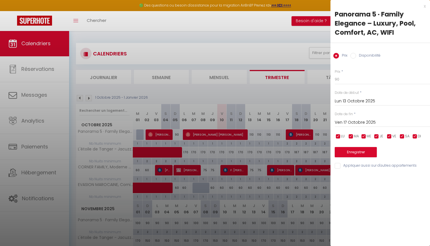
click at [359, 154] on button "Enregistrer" at bounding box center [356, 152] width 42 height 10
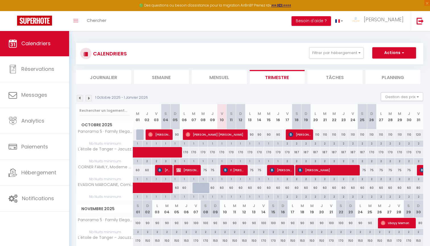
click at [319, 134] on div "110" at bounding box center [315, 134] width 9 height 11
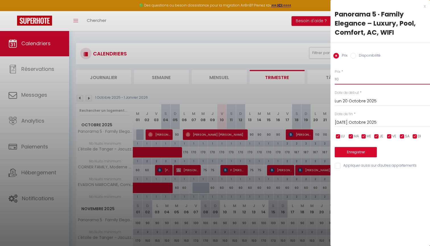
click at [358, 83] on input "110" at bounding box center [382, 79] width 95 height 10
click at [356, 122] on input "[DATE] Octobre 2025" at bounding box center [382, 122] width 95 height 7
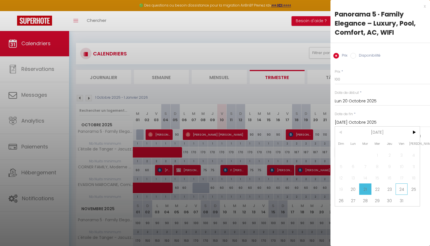
click at [400, 192] on span "24" at bounding box center [402, 189] width 12 height 11
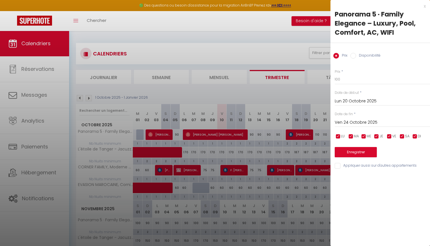
click at [364, 154] on button "Enregistrer" at bounding box center [356, 152] width 42 height 10
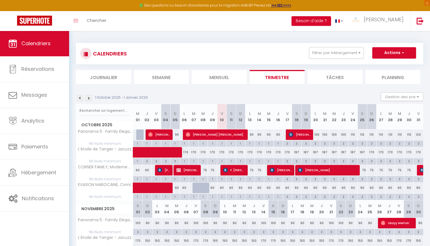
click at [174, 151] on span at bounding box center [171, 152] width 65 height 11
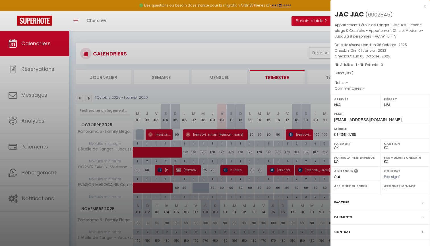
click at [232, 110] on div at bounding box center [215, 123] width 430 height 246
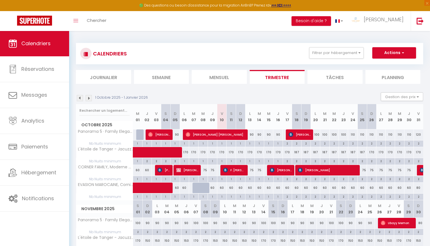
click at [222, 151] on div "170" at bounding box center [221, 152] width 9 height 11
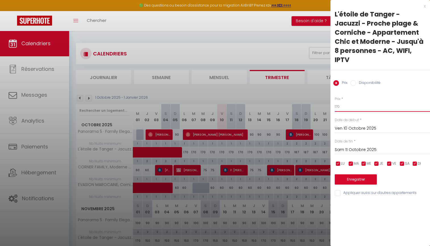
click at [342, 102] on input "170" at bounding box center [382, 107] width 95 height 10
click at [347, 146] on input "Sam 11 Octobre 2025" at bounding box center [382, 149] width 95 height 7
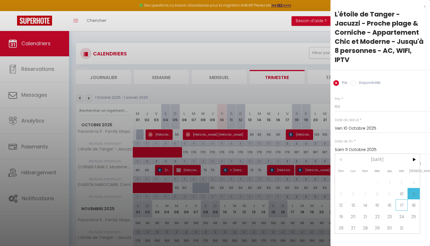
click at [398, 199] on span "17" at bounding box center [402, 204] width 12 height 11
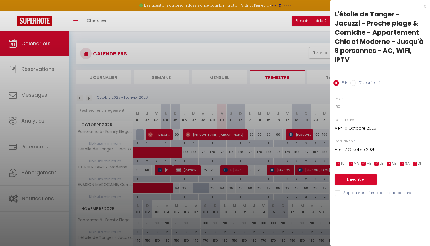
click at [359, 174] on button "Enregistrer" at bounding box center [356, 179] width 42 height 10
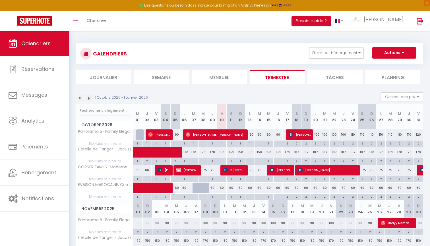
click at [223, 152] on div "150" at bounding box center [221, 152] width 9 height 11
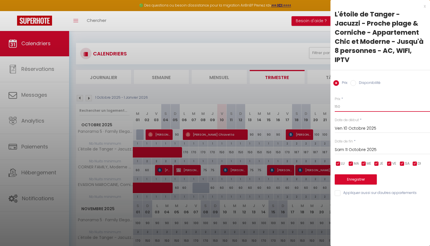
click at [342, 102] on input "150" at bounding box center [382, 107] width 95 height 10
type input "145"
click at [367, 146] on input "Sam 11 Octobre 2025" at bounding box center [382, 149] width 95 height 7
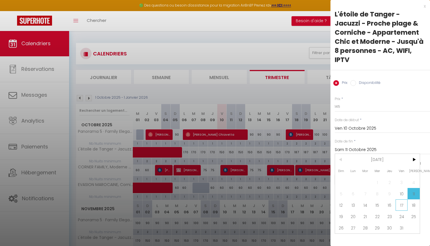
click at [399, 199] on span "17" at bounding box center [402, 204] width 12 height 11
type input "Ven 17 Octobre 2025"
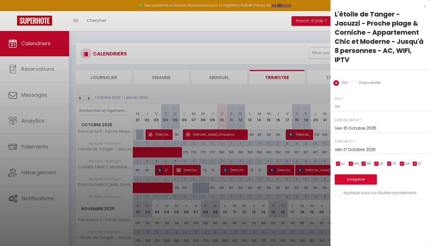
click at [369, 174] on button "Enregistrer" at bounding box center [356, 179] width 42 height 10
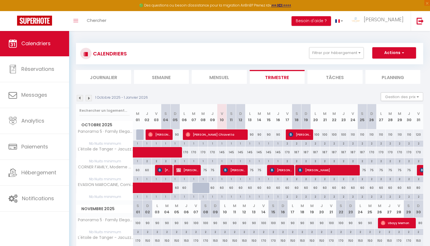
click at [288, 153] on div "170" at bounding box center [287, 152] width 9 height 11
type input "170"
type input "Ven 17 Octobre 2025"
type input "Sam 18 Octobre 2025"
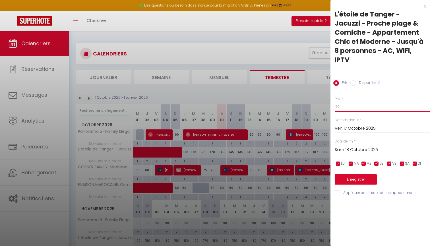
click at [356, 102] on input "170" at bounding box center [382, 107] width 95 height 10
type input "160"
click at [362, 146] on input "Sam 18 Octobre 2025" at bounding box center [382, 149] width 95 height 7
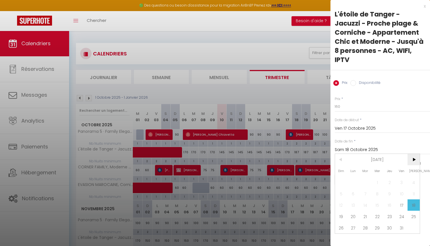
click at [416, 154] on span ">" at bounding box center [414, 159] width 12 height 11
click at [342, 154] on span "<" at bounding box center [341, 159] width 12 height 11
click at [403, 222] on span "31" at bounding box center [402, 227] width 12 height 11
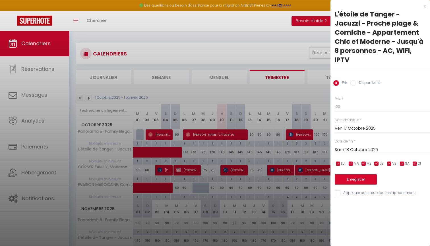
type input "Ven 31 Octobre 2025"
click at [361, 174] on button "Enregistrer" at bounding box center [356, 179] width 42 height 10
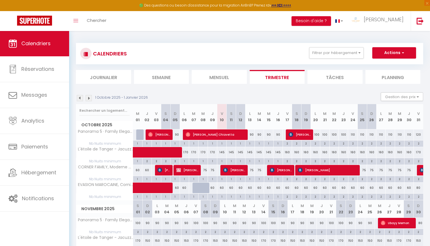
click at [252, 169] on div "75" at bounding box center [249, 170] width 9 height 11
type input "75"
type input "Lun 13 Octobre 2025"
type input "[DATE] Octobre 2025"
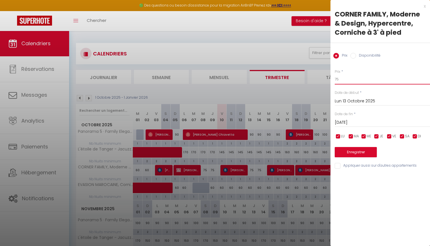
click at [355, 76] on input "75" at bounding box center [382, 79] width 95 height 10
type input "60"
click at [375, 124] on input "[DATE] Octobre 2025" at bounding box center [382, 122] width 95 height 7
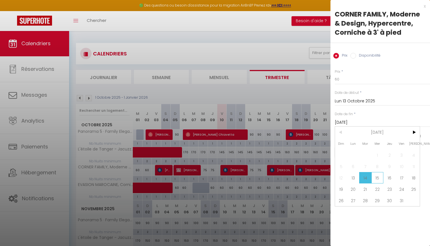
click at [376, 180] on span "15" at bounding box center [378, 177] width 12 height 11
type input "Mer 15 Octobre 2025"
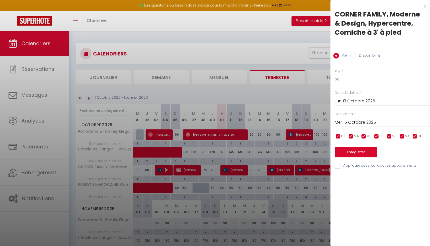
click at [357, 153] on button "Enregistrer" at bounding box center [356, 152] width 42 height 10
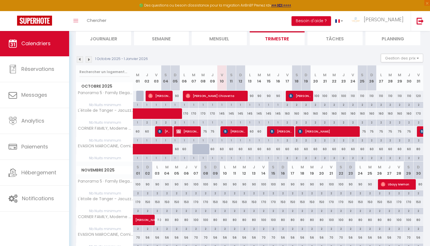
scroll to position [38, 0]
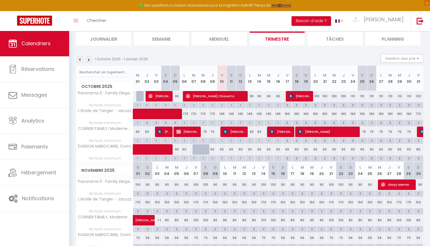
click at [221, 148] on div "60" at bounding box center [221, 149] width 9 height 11
type input "60"
type input "Ven 10 Octobre 2025"
type input "Sam 11 Octobre 2025"
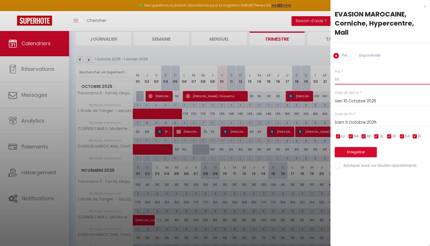
click at [355, 79] on input "60" at bounding box center [382, 79] width 95 height 10
type input "56"
click at [369, 124] on input "Sam 11 Octobre 2025" at bounding box center [382, 122] width 95 height 7
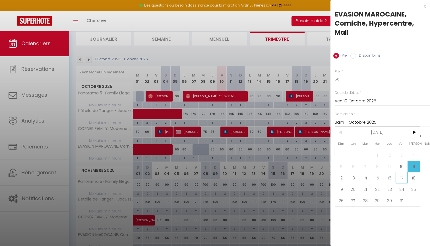
click at [400, 178] on span "17" at bounding box center [402, 177] width 12 height 11
type input "Ven 17 Octobre 2025"
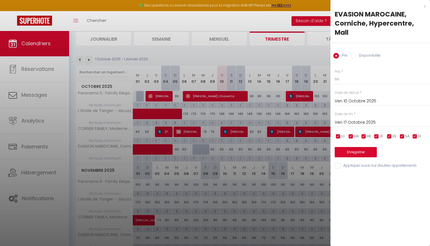
click at [356, 154] on button "Enregistrer" at bounding box center [356, 152] width 42 height 10
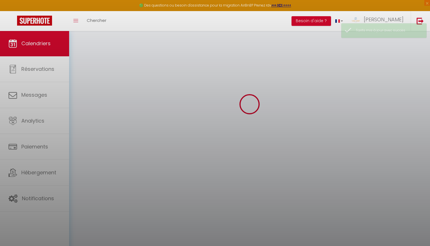
scroll to position [31, 0]
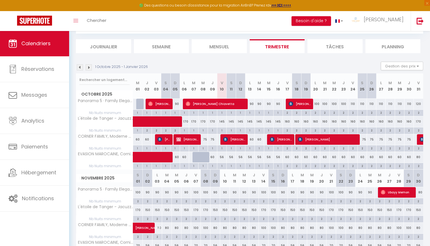
click at [305, 157] on div "60" at bounding box center [306, 157] width 9 height 11
type input "60"
type input "Dim 19 Octobre 2025"
type input "Lun 20 Octobre 2025"
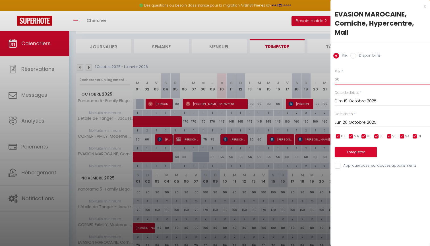
click at [352, 81] on input "60" at bounding box center [382, 79] width 95 height 10
type input "56"
click at [350, 119] on input "Lun 20 Octobre 2025" at bounding box center [382, 122] width 95 height 7
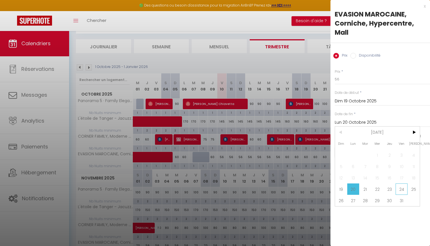
click at [404, 190] on span "24" at bounding box center [402, 189] width 12 height 11
type input "Ven 24 Octobre 2025"
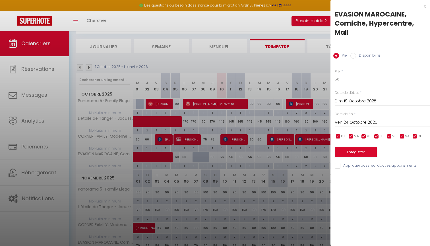
click at [358, 150] on button "Enregistrer" at bounding box center [356, 152] width 42 height 10
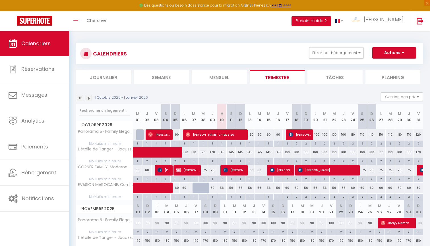
scroll to position [0, 0]
click at [312, 58] on div "CALENDRIERS Filtrer par hébergement Tanger T2 L'Original - [GEOGRAPHIC_DATA] - …" at bounding box center [249, 53] width 339 height 13
click at [311, 58] on div "CALENDRIERS Filtrer par hébergement Tanger T2 L'Original - [GEOGRAPHIC_DATA] - …" at bounding box center [249, 53] width 339 height 13
click at [359, 52] on button "Filtrer par hébergement" at bounding box center [336, 52] width 55 height 11
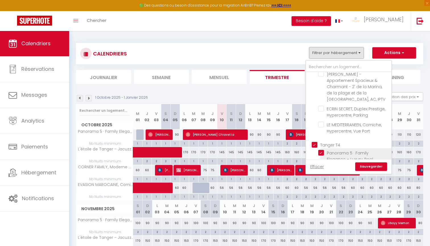
scroll to position [311, 0]
click at [336, 140] on ul "Tanger T4 Panorama 5 · Family Elegance – Luxury, Pool, Comfort, AC, WIFI L'étoi…" at bounding box center [348, 193] width 85 height 107
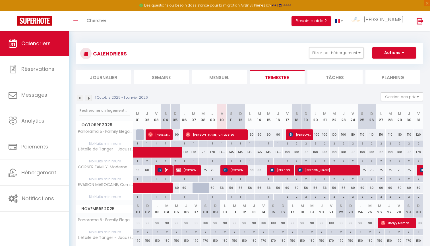
click at [343, 59] on div "CALENDRIERS Filtrer par hébergement Tanger T2 L'Original - [GEOGRAPHIC_DATA] - …" at bounding box center [249, 53] width 339 height 13
click at [343, 56] on button "Filtrer par hébergement" at bounding box center [336, 52] width 55 height 11
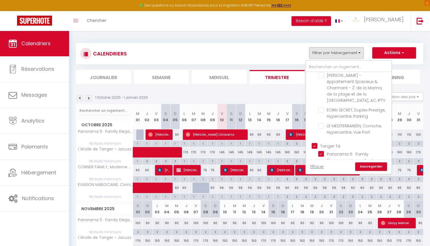
click at [332, 143] on input "Tanger T4" at bounding box center [354, 146] width 85 height 6
checkbox input "false"
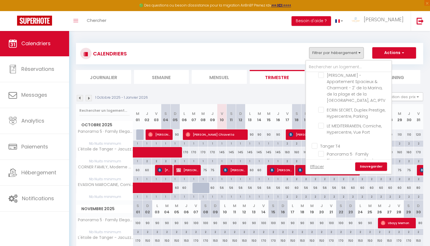
checkbox input "false"
click at [322, 165] on input "Tanger T5" at bounding box center [354, 168] width 85 height 6
checkbox input "true"
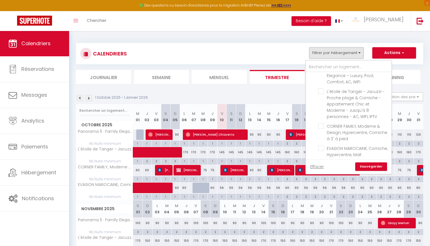
checkbox input "true"
click at [380, 168] on link "Sauvegarder" at bounding box center [371, 166] width 32 height 9
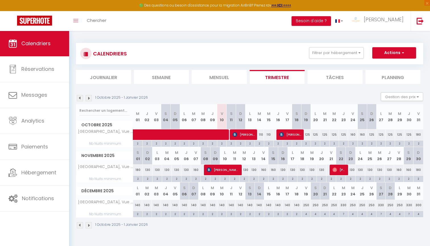
click at [247, 137] on span "[PERSON_NAME]" at bounding box center [244, 134] width 22 height 11
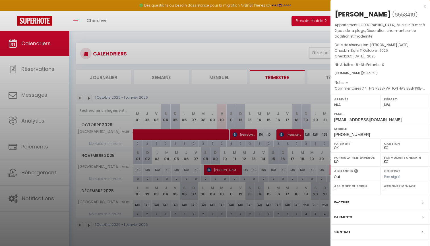
click at [275, 155] on div at bounding box center [215, 123] width 430 height 246
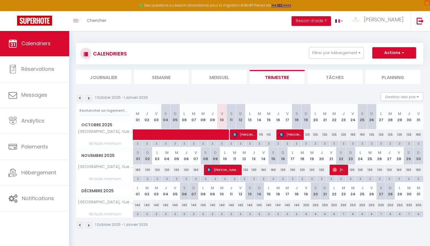
click at [295, 135] on span "[PERSON_NAME]" at bounding box center [290, 134] width 22 height 11
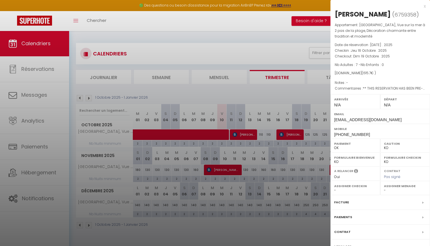
click at [290, 148] on div at bounding box center [215, 123] width 430 height 246
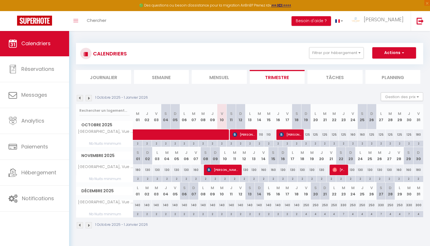
click at [81, 97] on img at bounding box center [80, 98] width 6 height 6
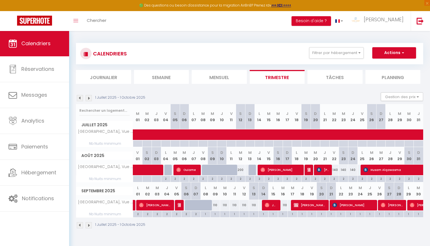
click at [87, 96] on img at bounding box center [89, 98] width 6 height 6
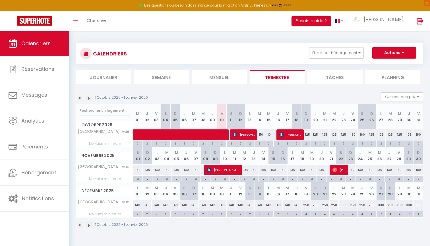
click at [308, 134] on div "125" at bounding box center [306, 134] width 9 height 11
type input "125"
type input "Dim 19 Octobre 2025"
type input "Lun 20 Octobre 2025"
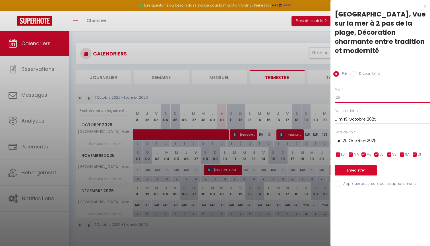
click at [346, 98] on input "125" at bounding box center [382, 97] width 95 height 10
type input "115"
click at [353, 135] on div "Lun 20 Octobre 2025 < Oct 2025 > Dim Lun Mar Mer Jeu Ven Sam 1 2 3 4 5 6 7 8 9 …" at bounding box center [382, 140] width 95 height 10
click at [353, 138] on input "Lun 20 Octobre 2025" at bounding box center [382, 140] width 95 height 7
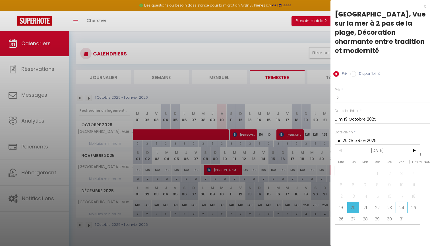
click at [402, 204] on span "24" at bounding box center [402, 207] width 12 height 11
type input "Ven 24 Octobre 2025"
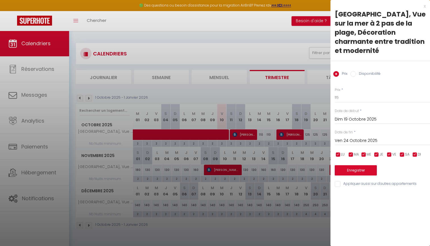
click at [364, 169] on button "Enregistrer" at bounding box center [356, 170] width 42 height 10
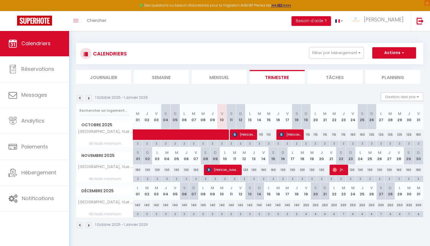
click at [353, 135] on div "160" at bounding box center [352, 134] width 9 height 11
type input "160"
type input "Ven 24 Octobre 2025"
type input "Sam 25 Octobre 2025"
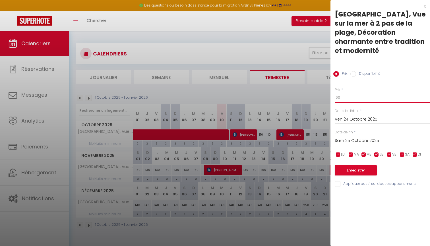
click at [343, 97] on input "160" at bounding box center [382, 97] width 95 height 10
type input "1"
type input "145"
click at [345, 139] on input "Sam 25 Octobre 2025" at bounding box center [382, 140] width 95 height 7
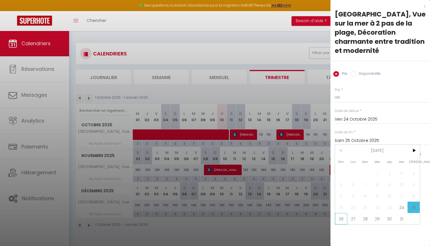
click at [338, 217] on span "26" at bounding box center [341, 218] width 12 height 11
type input "Dim 26 Octobre 2025"
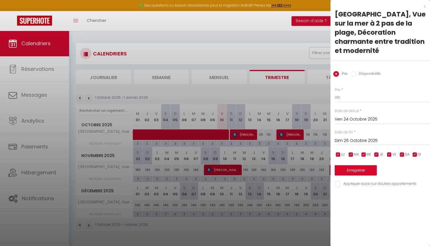
click at [356, 169] on button "Enregistrer" at bounding box center [356, 170] width 42 height 10
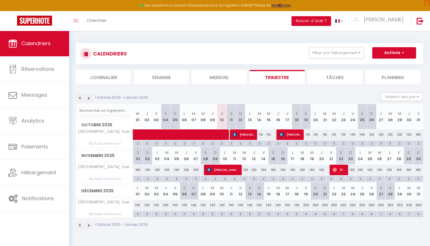
click at [419, 134] on div "180" at bounding box center [418, 134] width 9 height 11
type input "180"
type input "Ven 31 Octobre 2025"
type input "Sam 01 Novembre 2025"
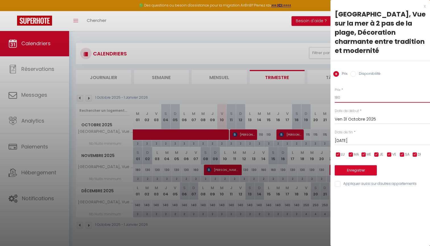
click at [341, 97] on input "180" at bounding box center [382, 97] width 95 height 10
type input "165"
click at [343, 139] on input "Sam 01 Novembre 2025" at bounding box center [382, 140] width 95 height 7
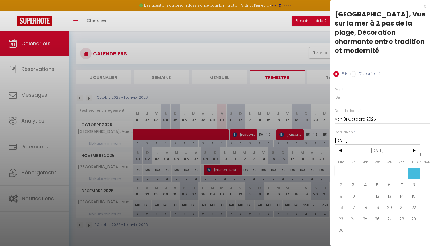
click at [343, 186] on span "2" at bounding box center [341, 184] width 12 height 11
type input "Dim 02 Novembre 2025"
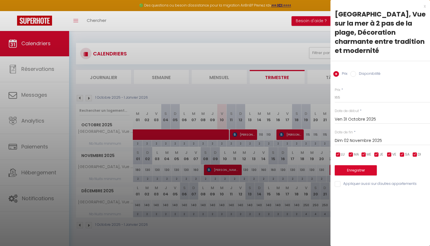
click at [352, 162] on div "Enregistrer" at bounding box center [382, 166] width 95 height 17
click at [352, 168] on button "Enregistrer" at bounding box center [356, 170] width 42 height 10
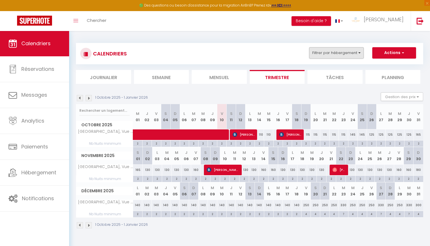
click at [351, 52] on button "Filtrer par hébergement" at bounding box center [336, 52] width 55 height 11
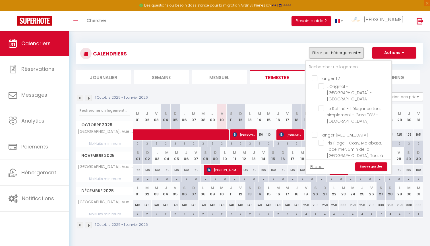
click at [337, 80] on input "Tanger T2" at bounding box center [354, 78] width 85 height 6
checkbox input "true"
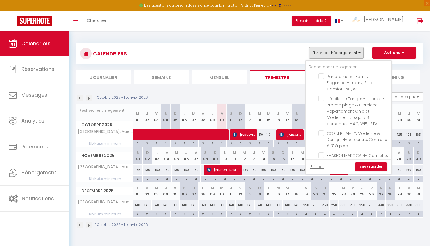
click at [329, 172] on input "Tanger T5" at bounding box center [354, 175] width 85 height 6
checkbox input "false"
click at [370, 163] on link "Sauvegarder" at bounding box center [371, 166] width 32 height 9
